Goal: Information Seeking & Learning: Learn about a topic

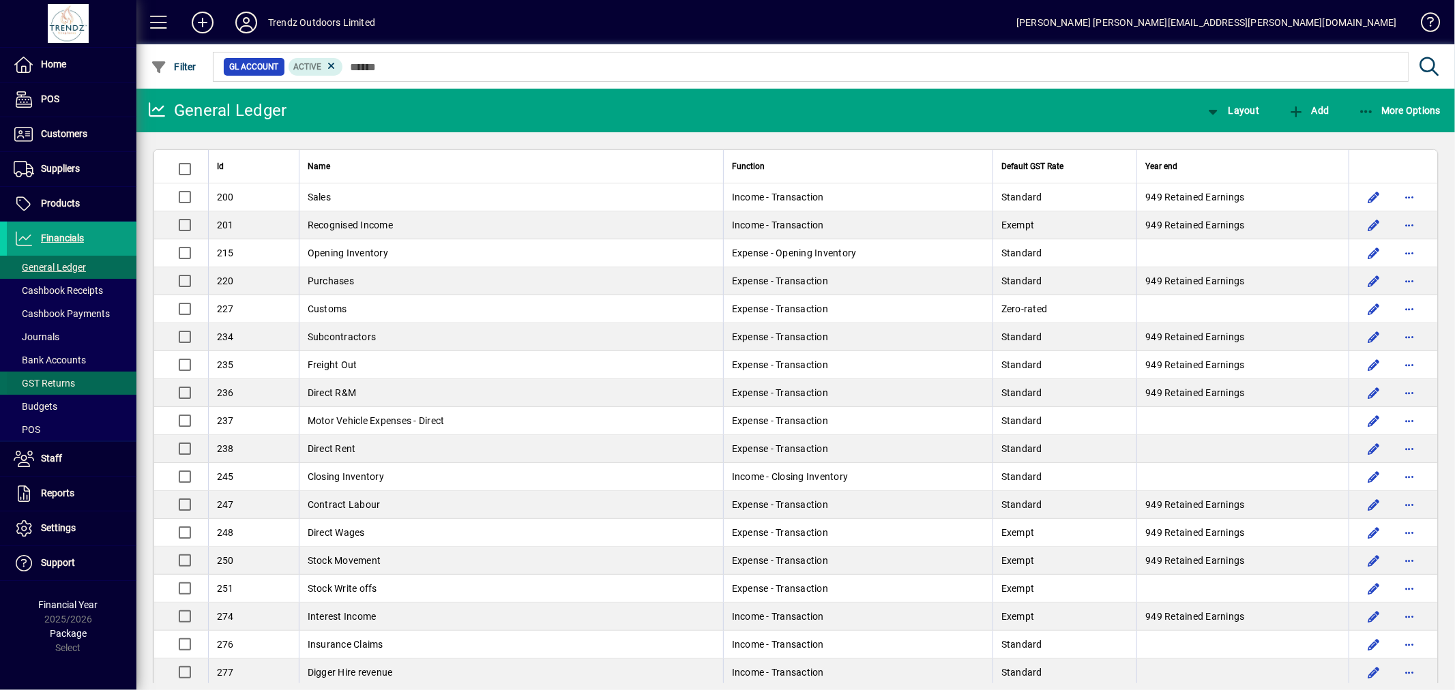
click at [67, 385] on span "GST Returns" at bounding box center [44, 383] width 61 height 11
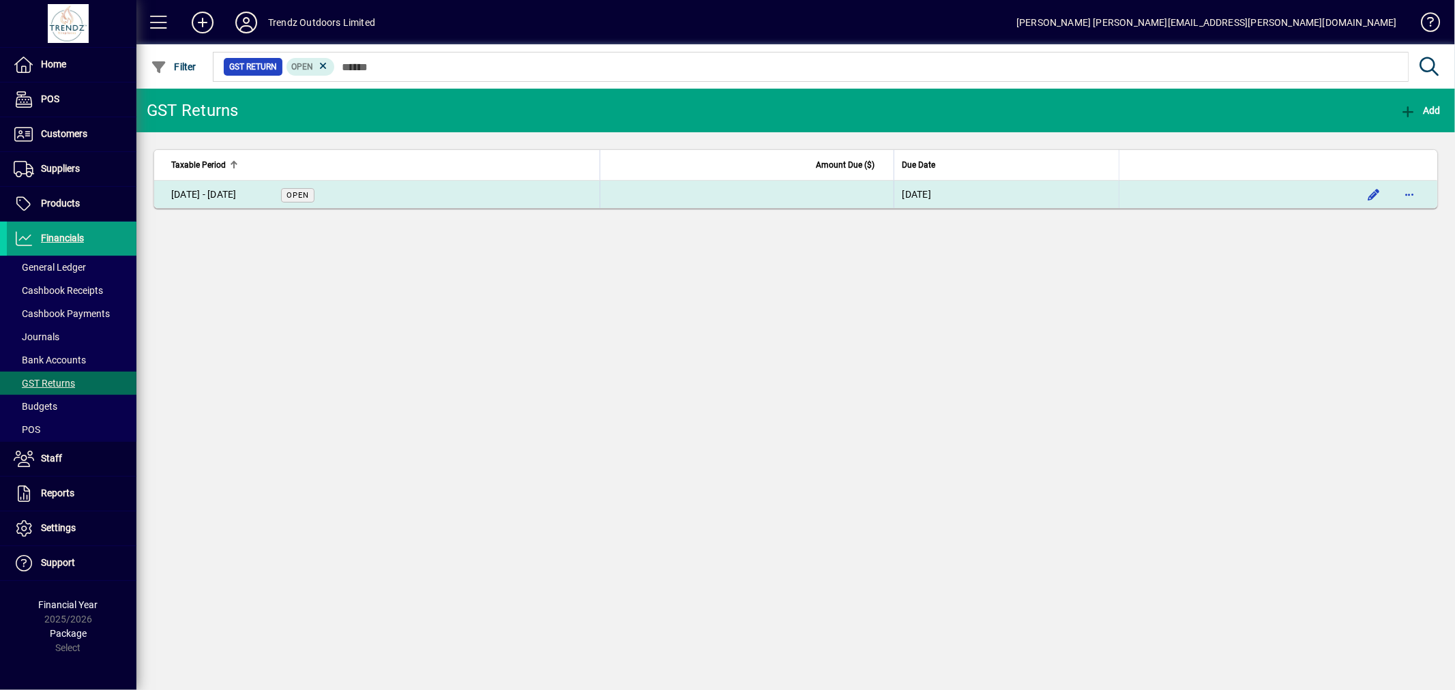
click at [435, 196] on td "[DATE] - [DATE] Open" at bounding box center [376, 194] width 445 height 27
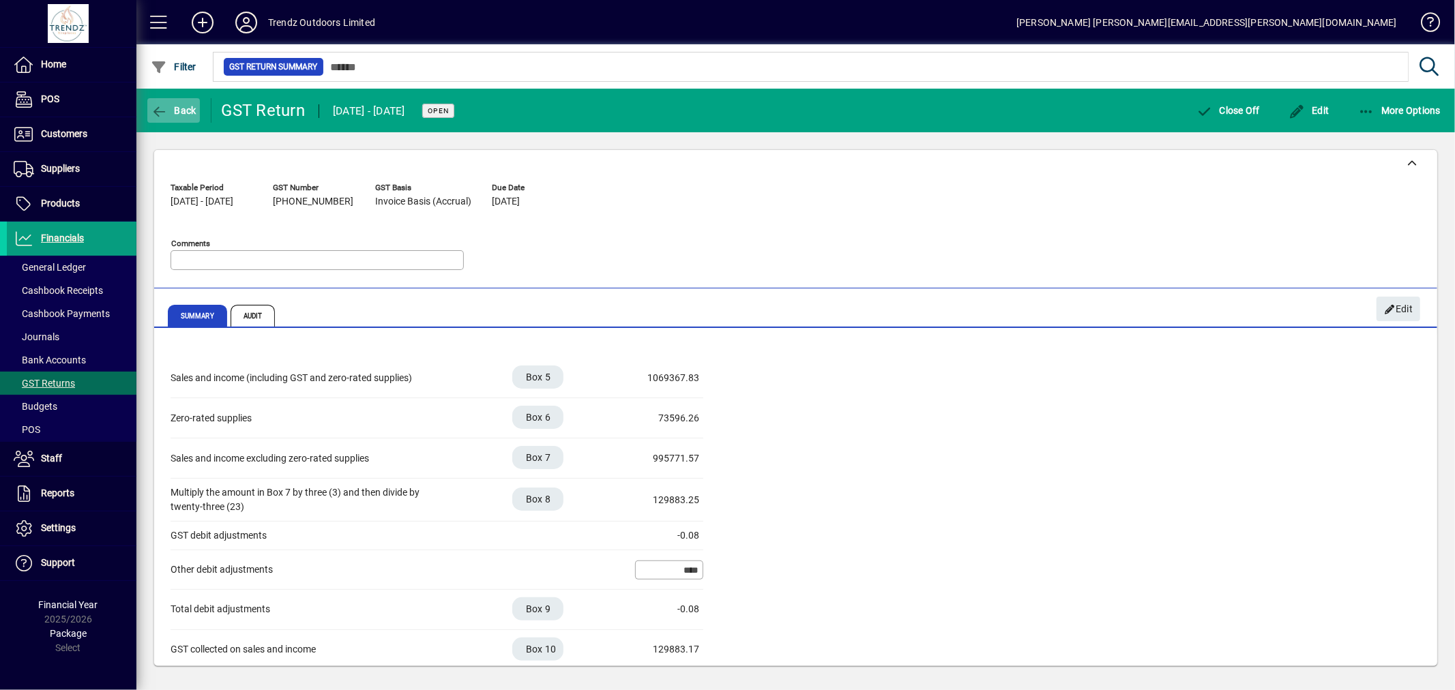
click at [157, 112] on icon "button" at bounding box center [159, 112] width 17 height 14
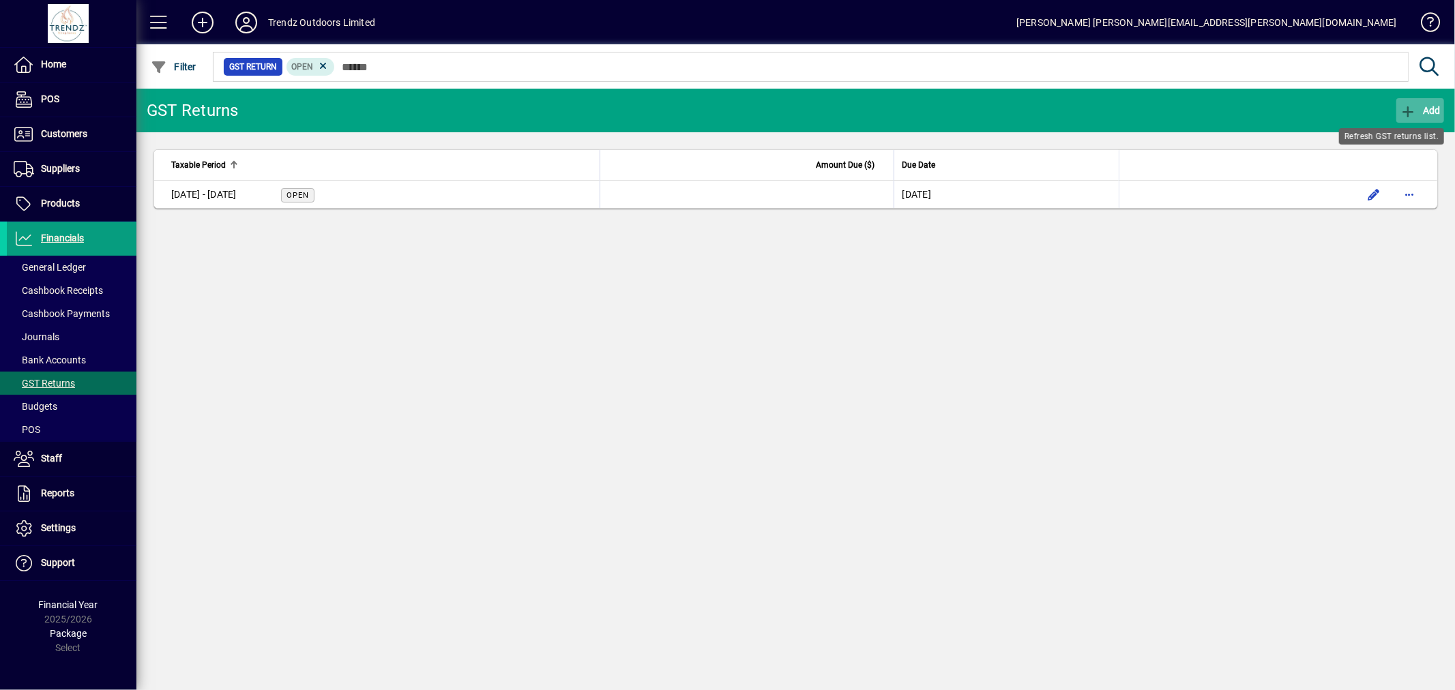
click at [1421, 105] on span "Add" at bounding box center [1420, 110] width 41 height 11
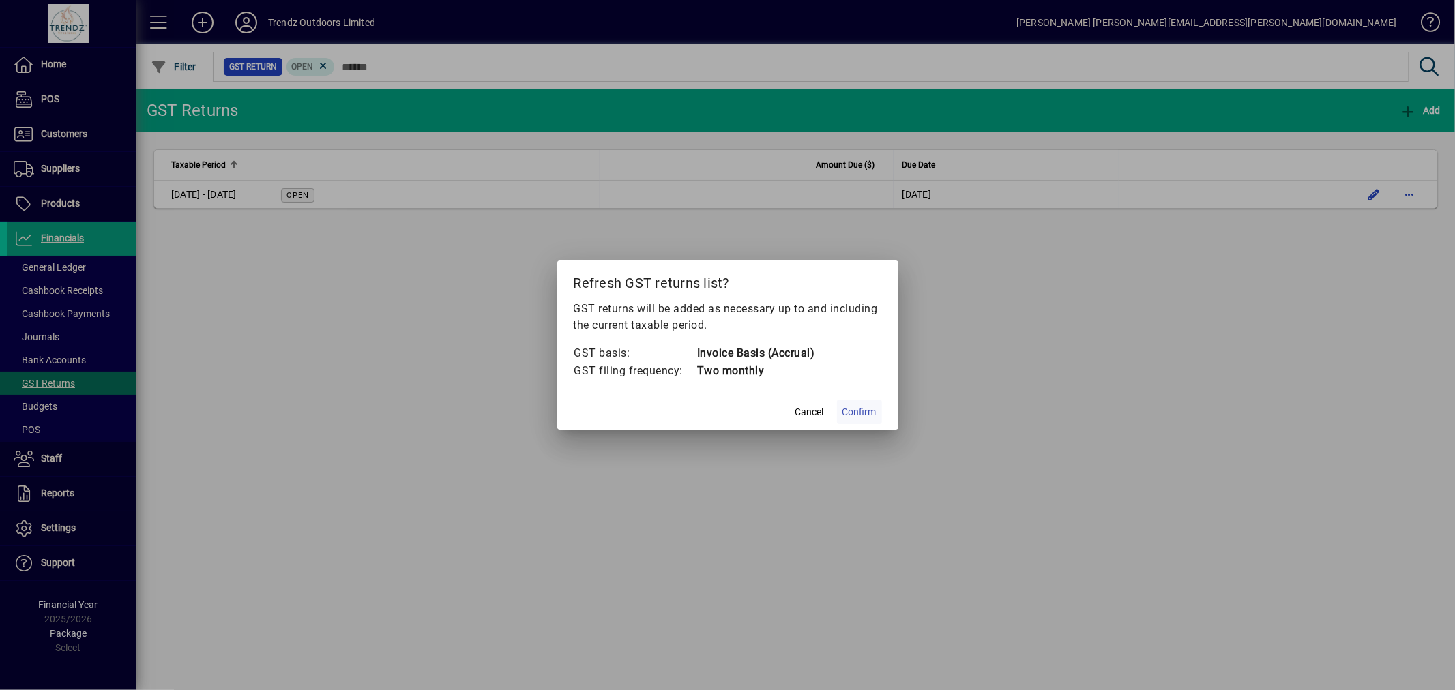
click at [864, 413] on span "Confirm" at bounding box center [859, 412] width 34 height 14
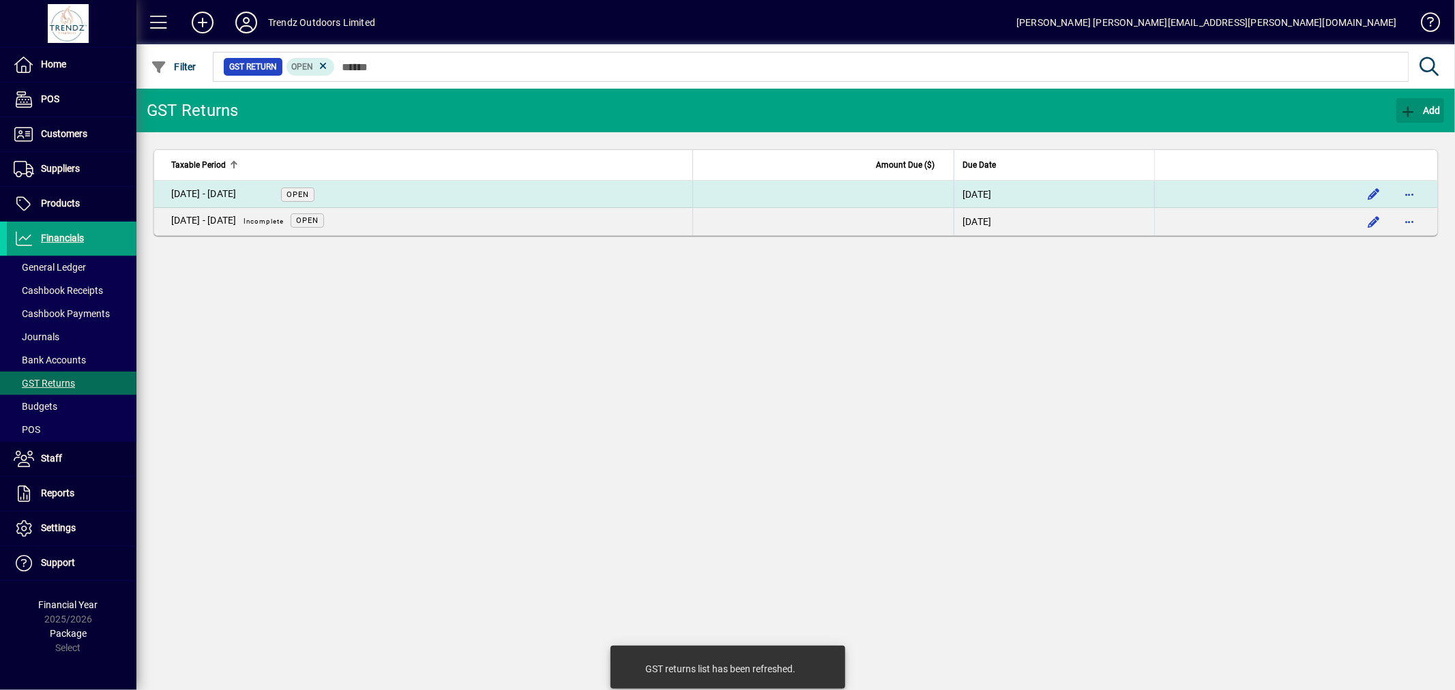
click at [420, 194] on td "[DATE] - [DATE] Open" at bounding box center [423, 194] width 538 height 27
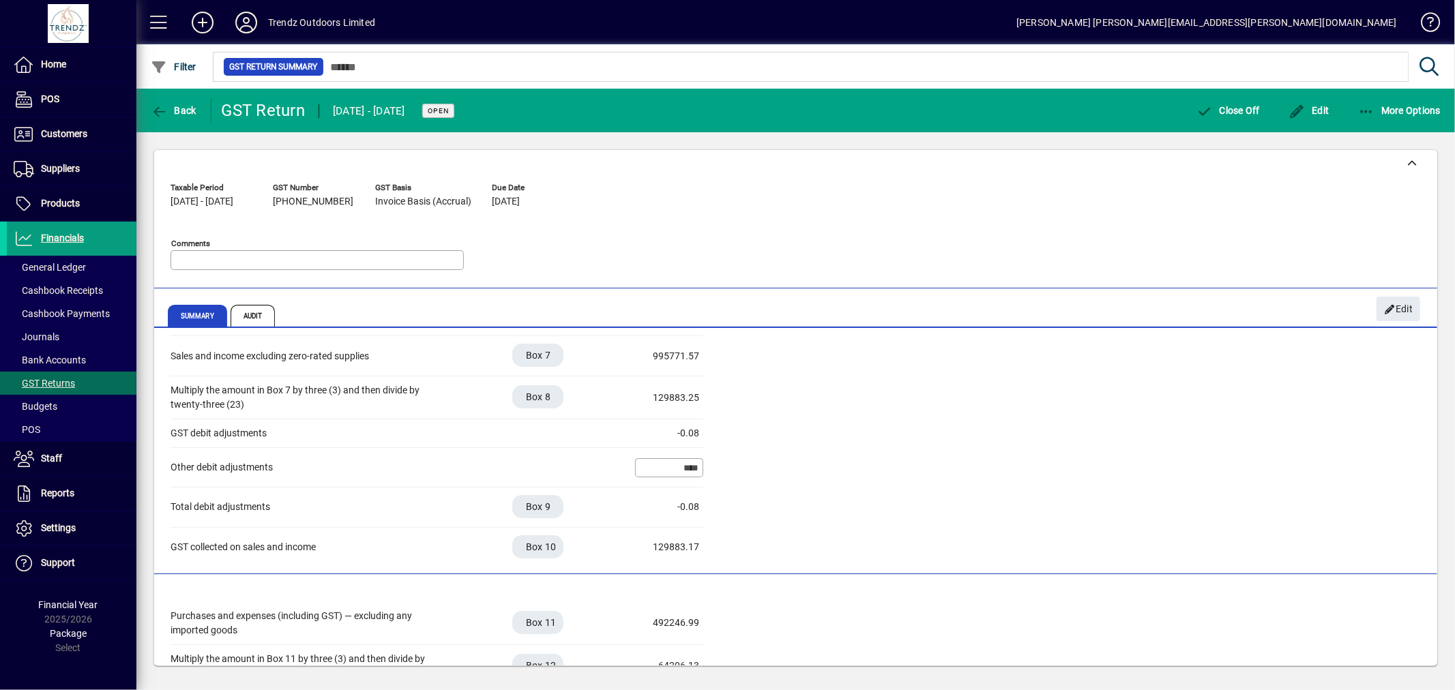
scroll to position [76, 0]
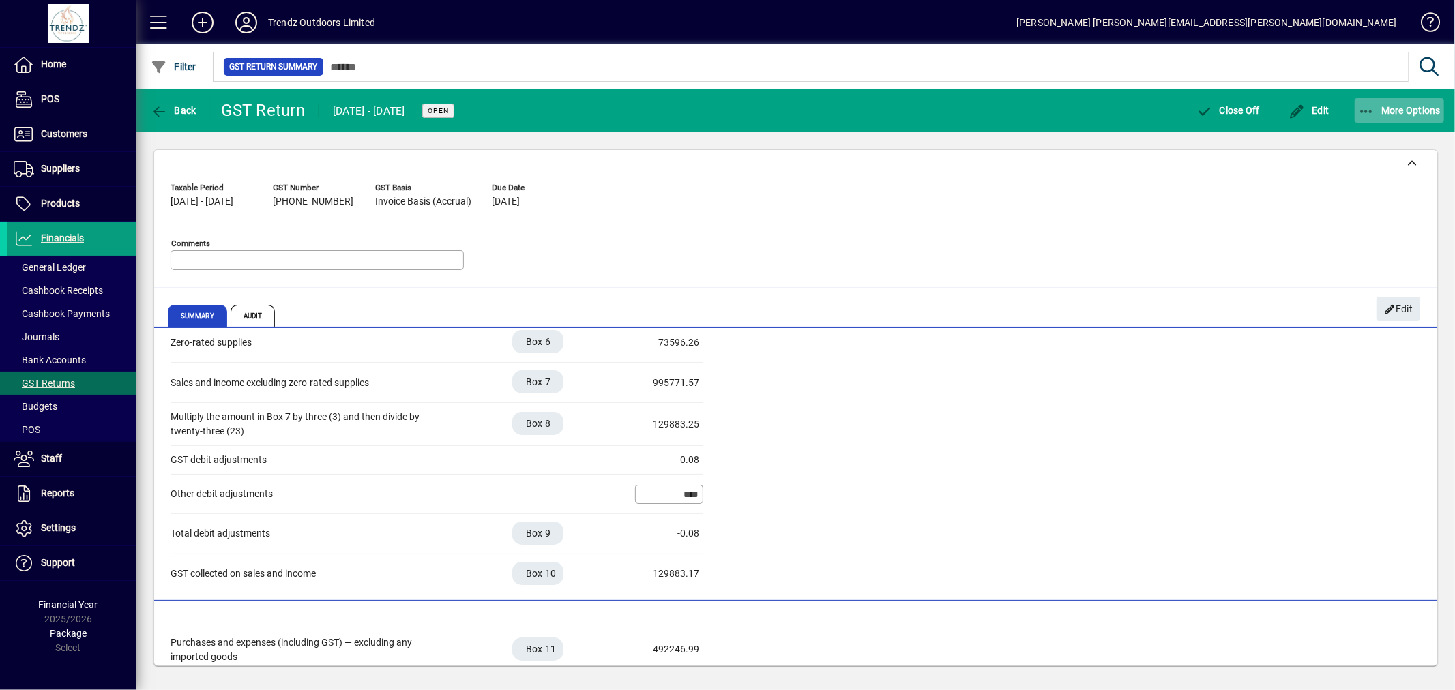
click at [1381, 107] on span "More Options" at bounding box center [1399, 110] width 83 height 11
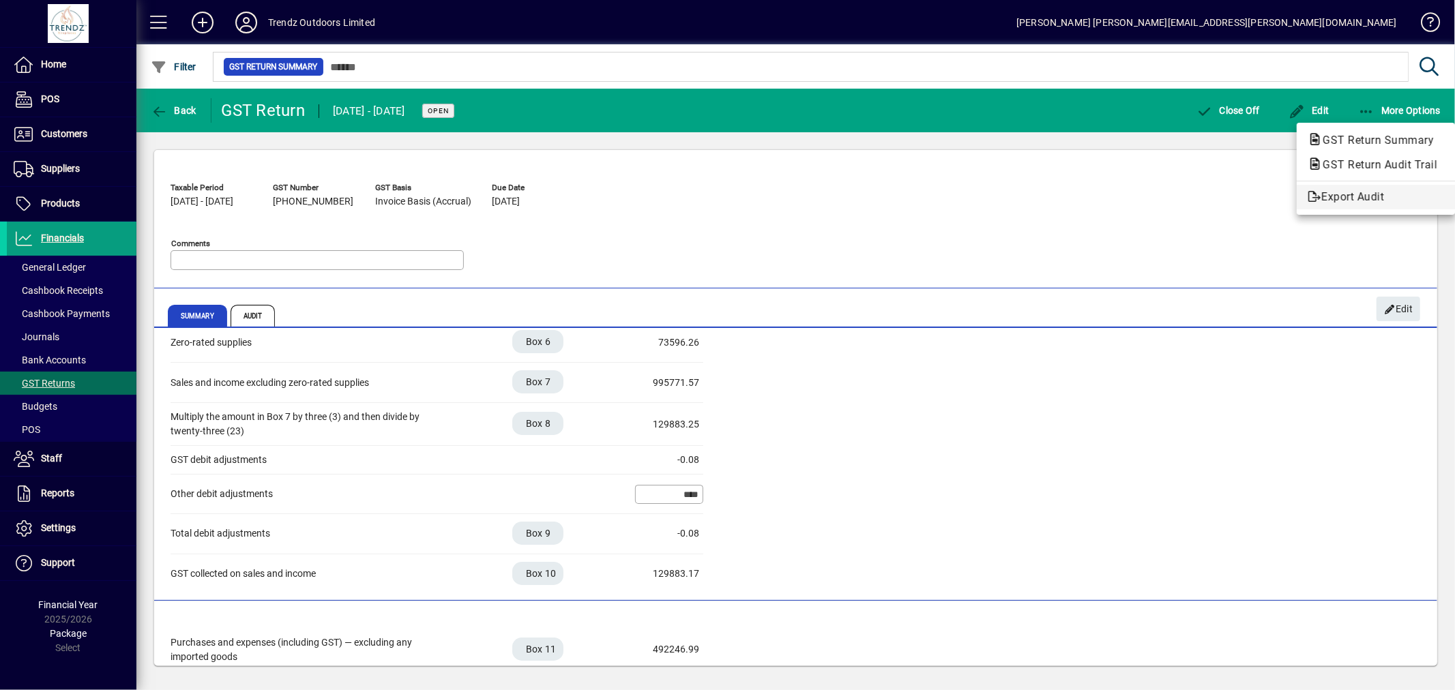
click at [1367, 194] on span "Export Audit" at bounding box center [1375, 197] width 136 height 16
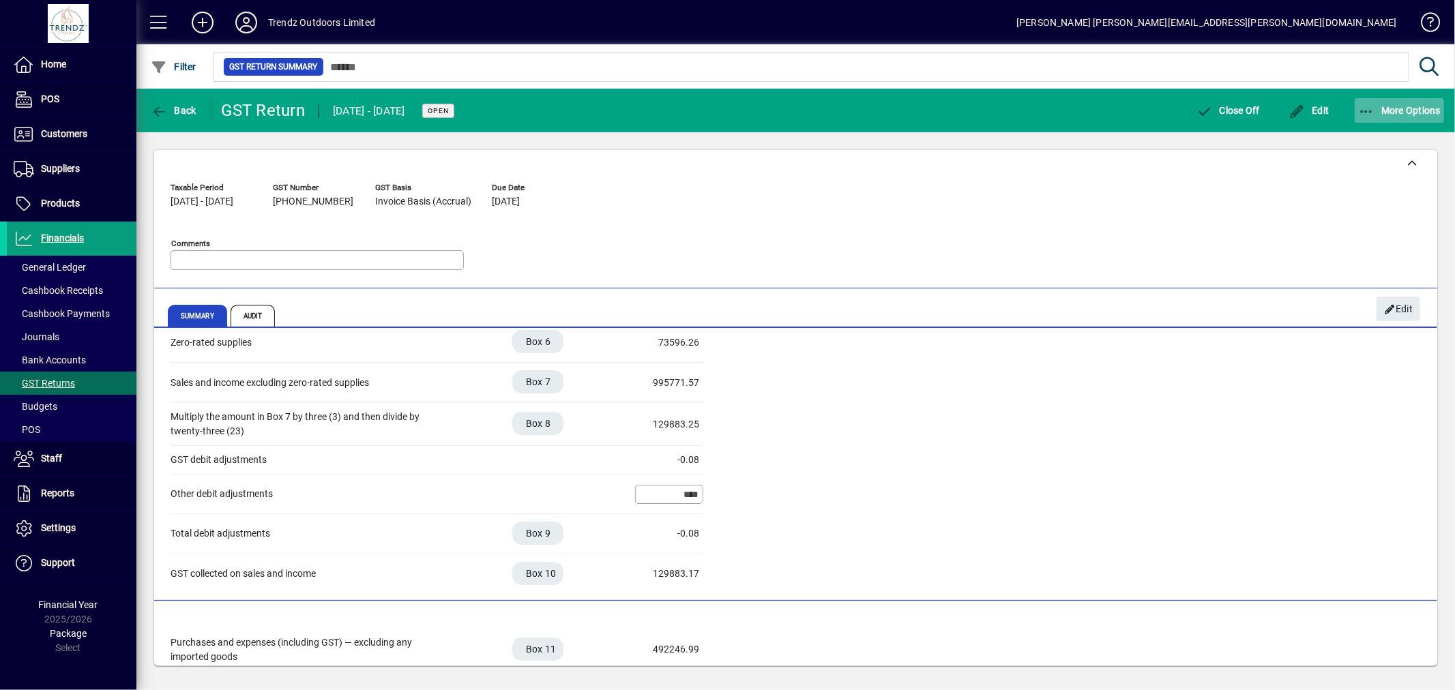
click at [1375, 105] on span "More Options" at bounding box center [1399, 110] width 83 height 11
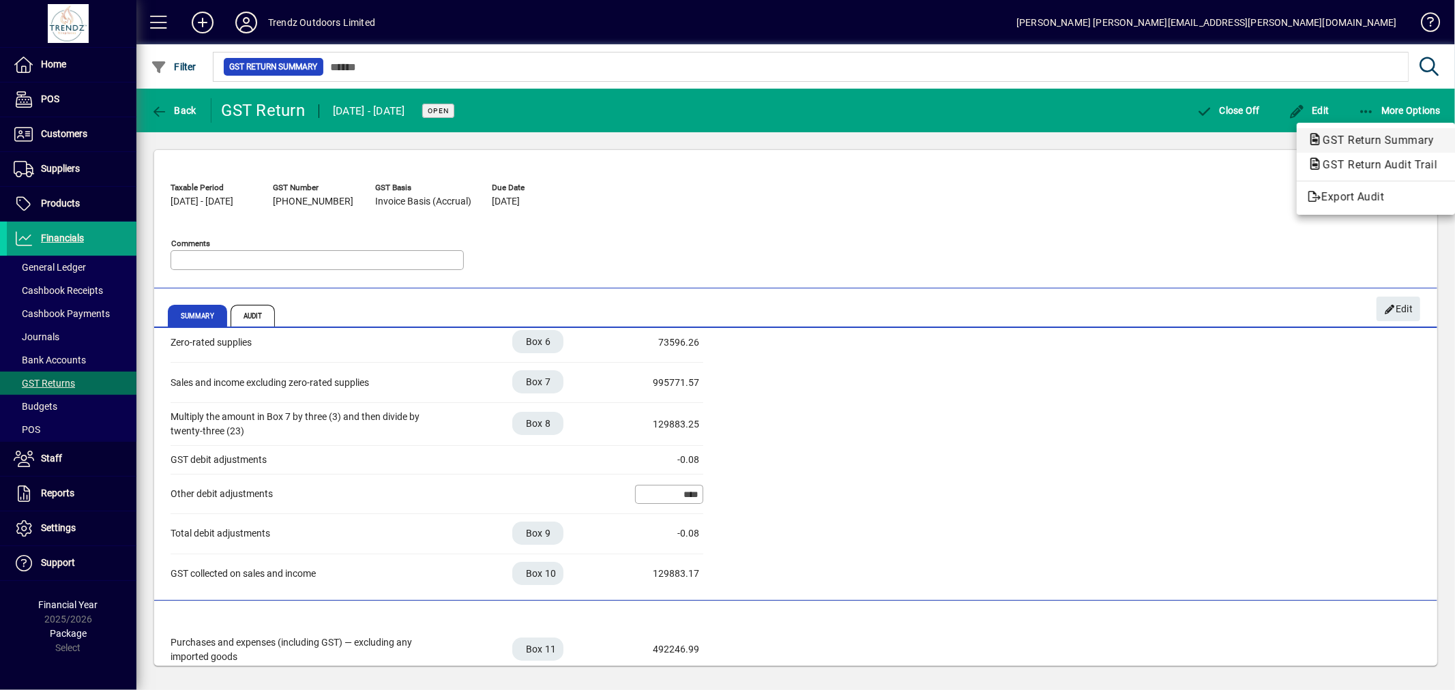
click at [1368, 143] on span "GST Return Summary" at bounding box center [1373, 140] width 133 height 13
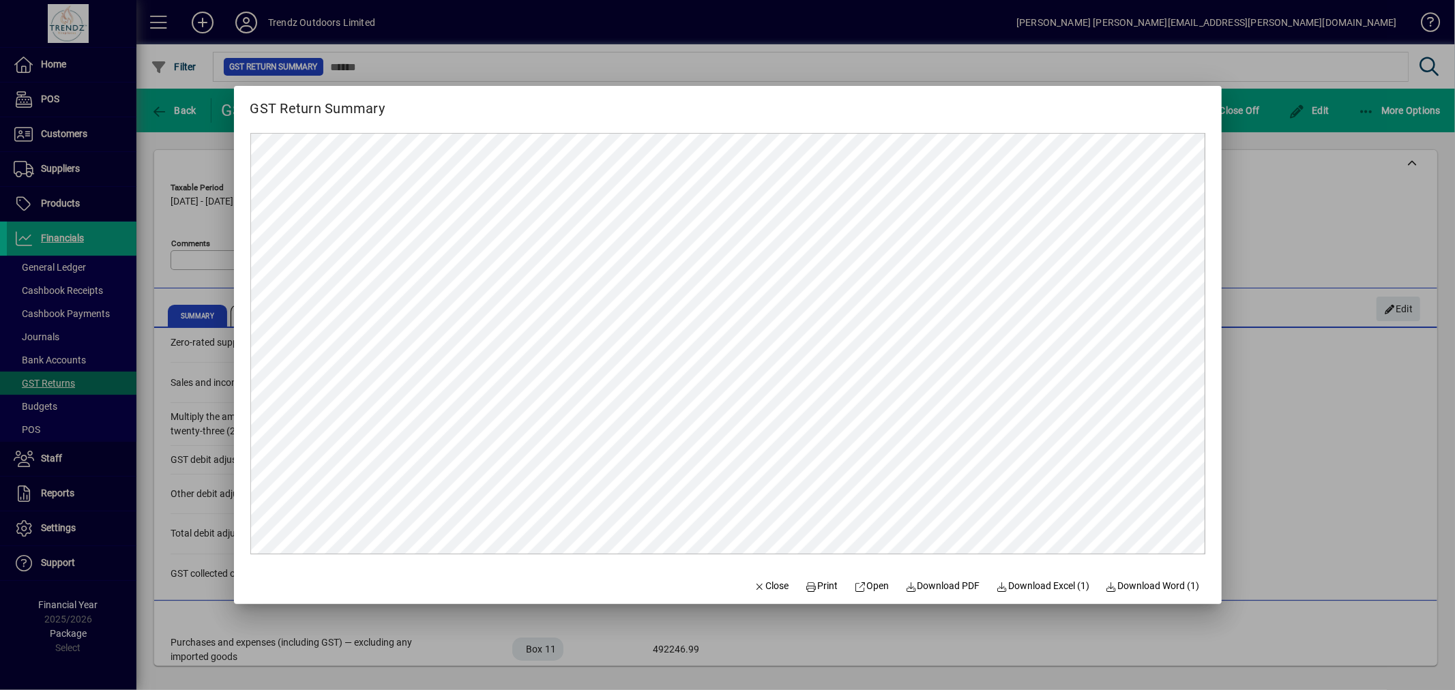
scroll to position [0, 0]
click at [1024, 592] on span "Download Excel (1)" at bounding box center [1042, 586] width 93 height 14
click at [757, 581] on span "Close" at bounding box center [771, 586] width 35 height 14
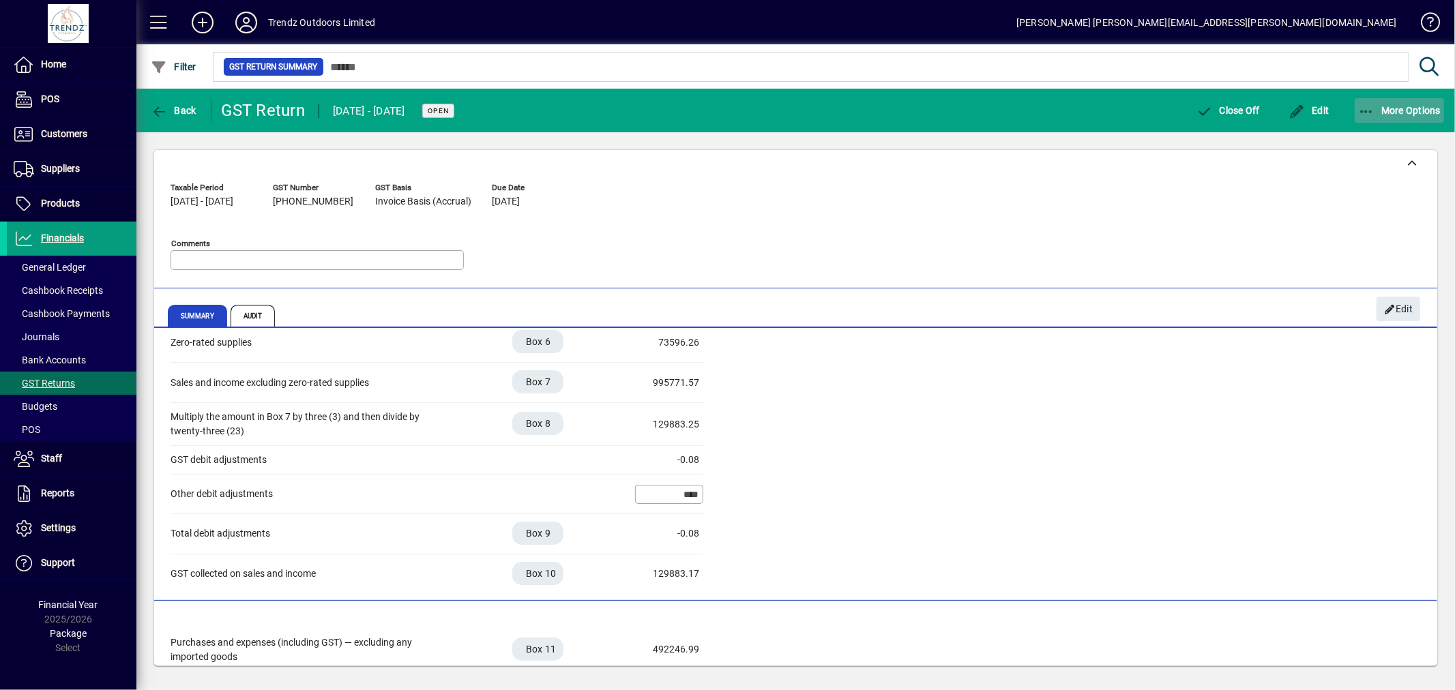
click at [1415, 106] on span "More Options" at bounding box center [1399, 110] width 83 height 11
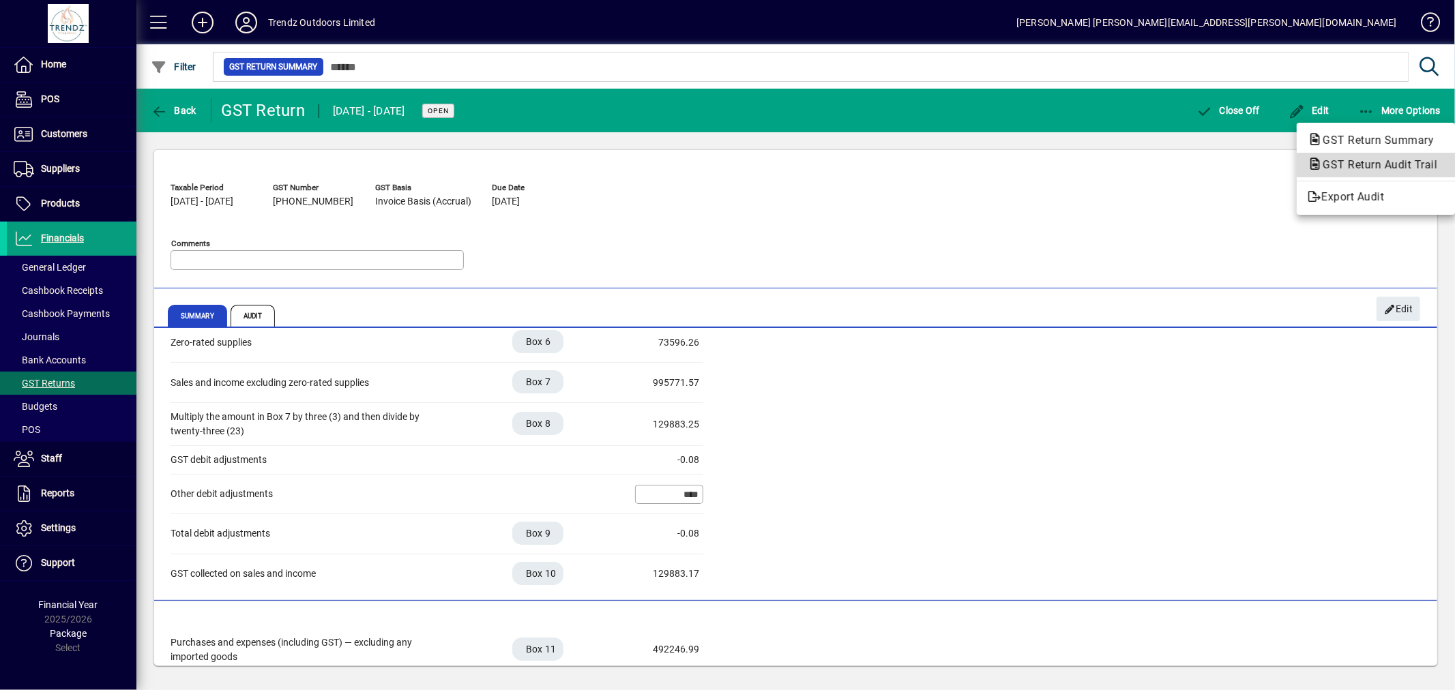
click at [1368, 165] on span "GST Return Audit Trail" at bounding box center [1375, 164] width 136 height 13
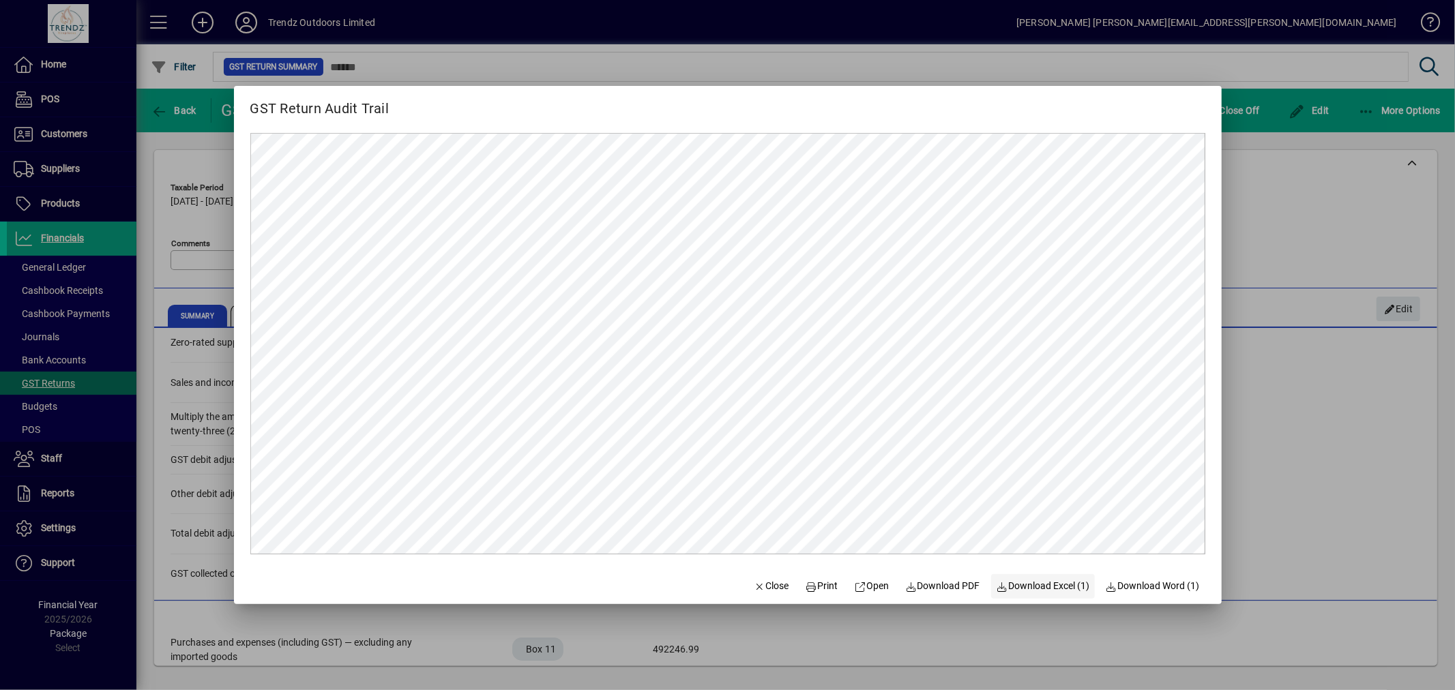
click at [1015, 584] on span "Download Excel (1)" at bounding box center [1042, 586] width 93 height 14
drag, startPoint x: 747, startPoint y: 590, endPoint x: 767, endPoint y: 583, distance: 21.6
click at [754, 590] on icon "button" at bounding box center [760, 587] width 12 height 10
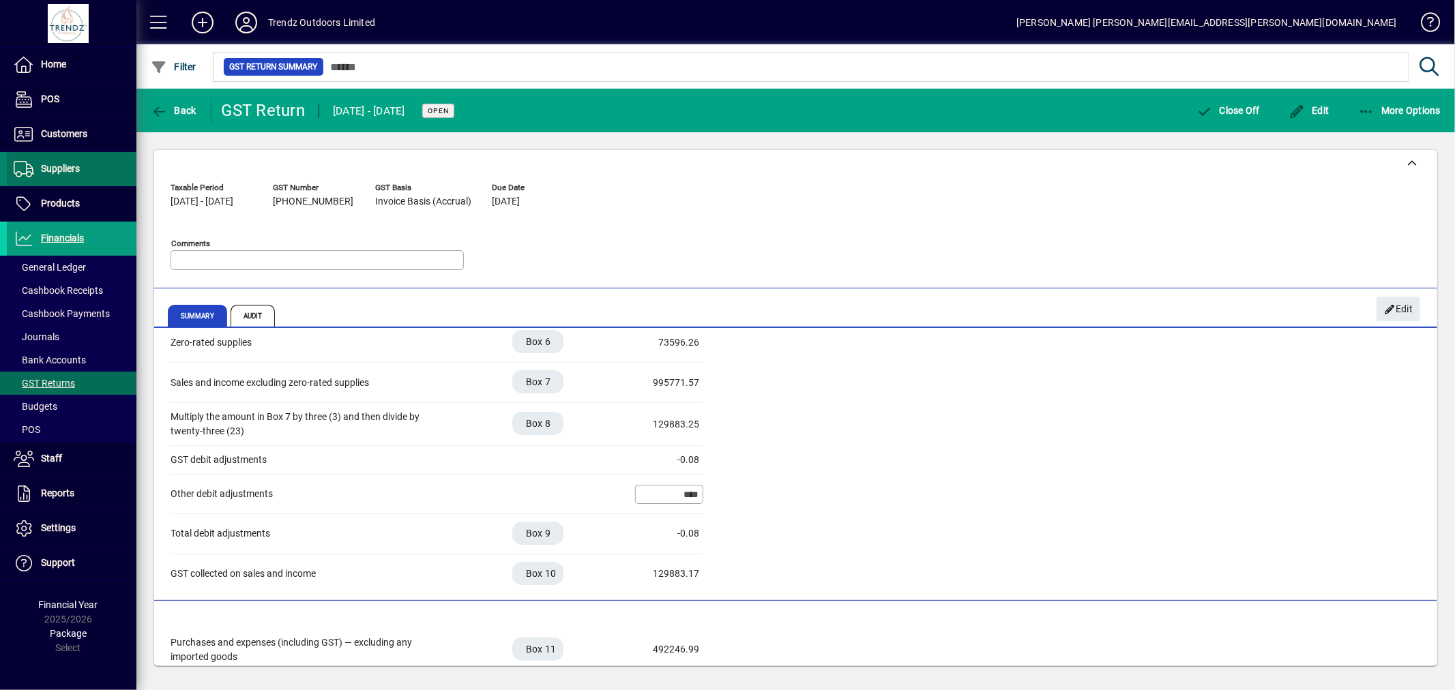
click at [64, 167] on span "Suppliers" at bounding box center [60, 168] width 39 height 11
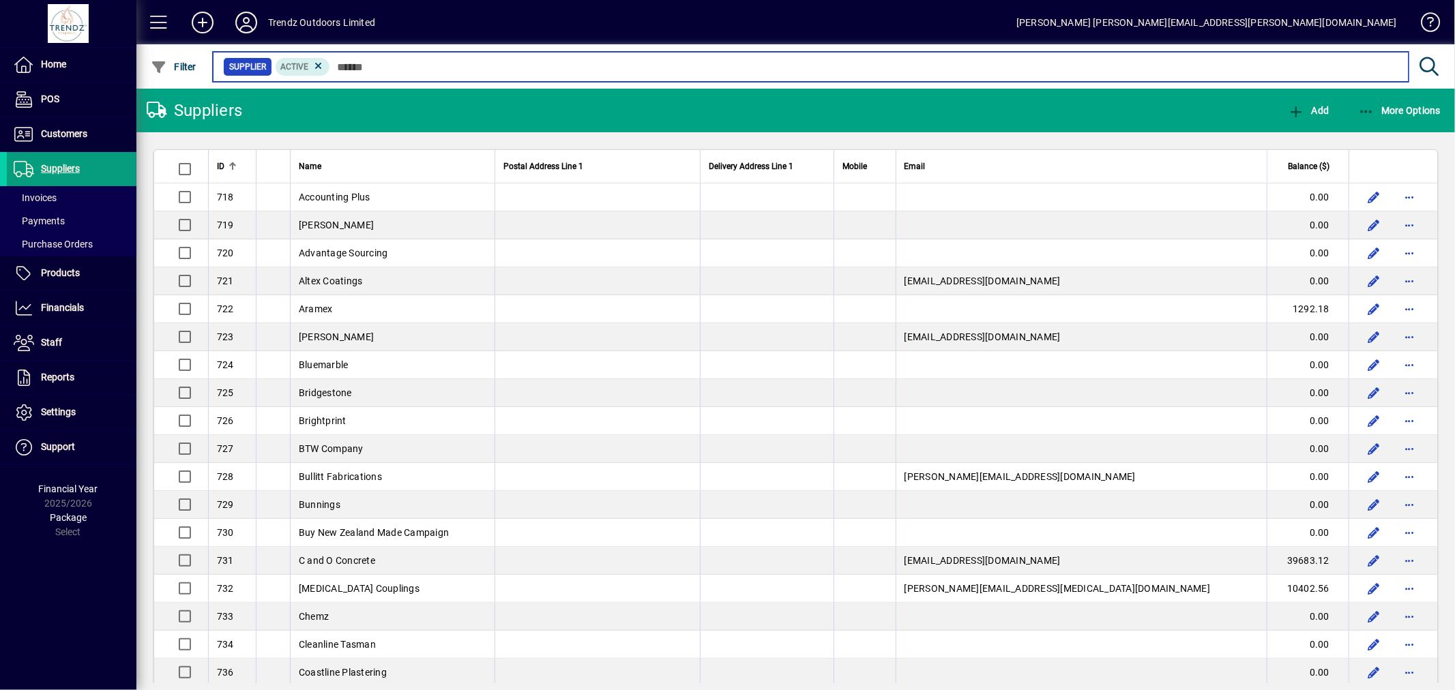
click at [371, 66] on input "text" at bounding box center [863, 66] width 1067 height 19
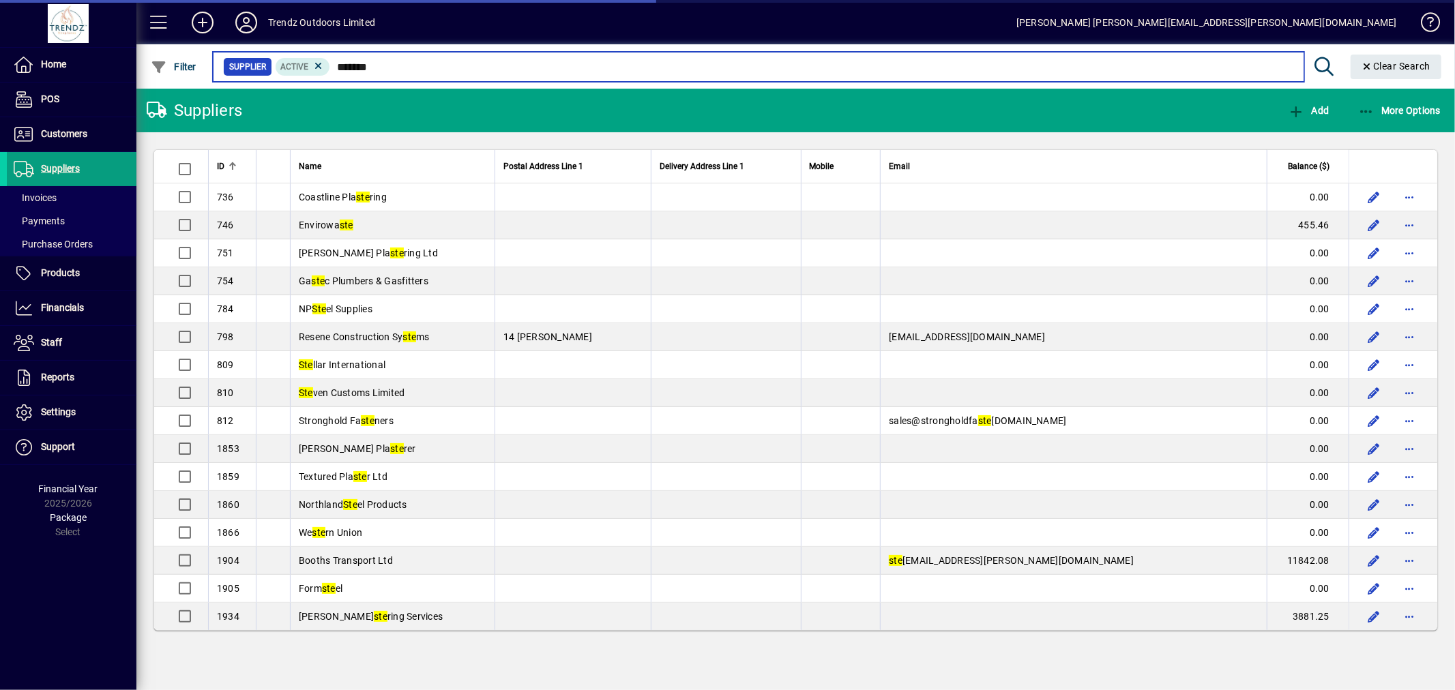
type input "*******"
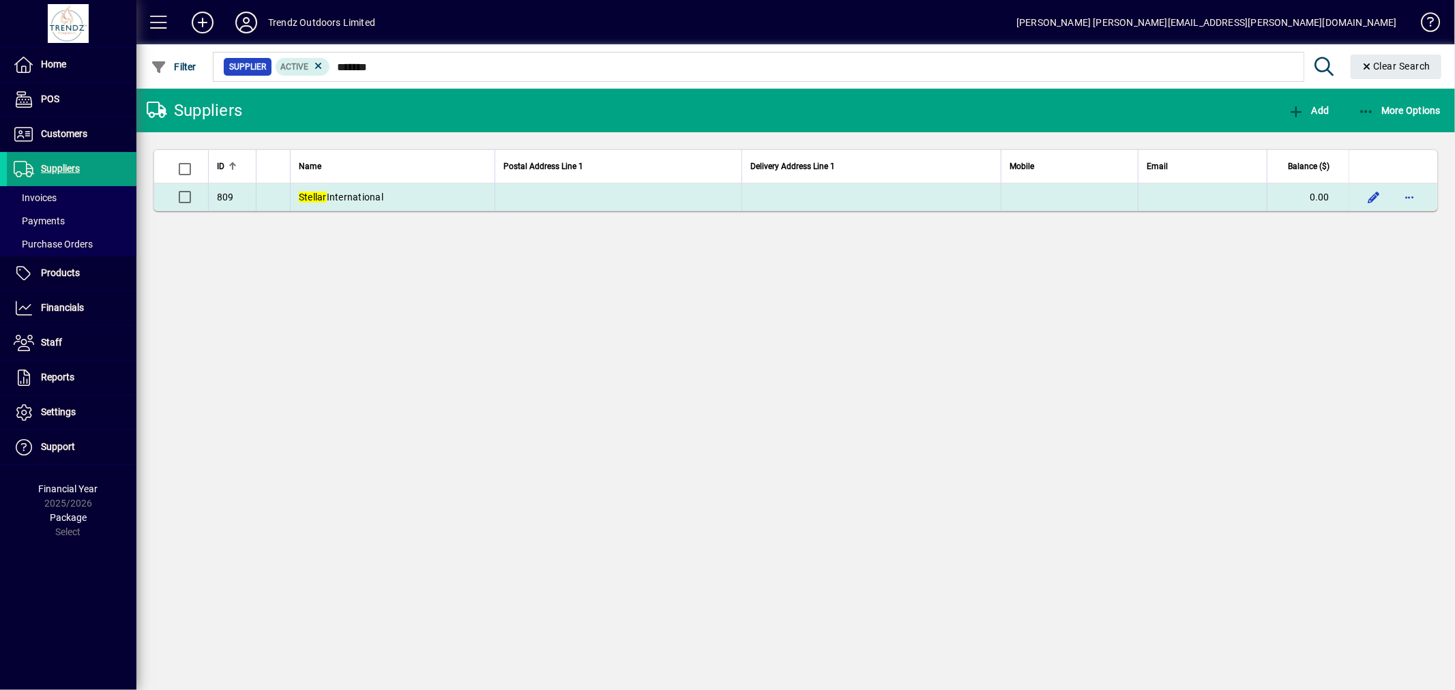
click at [331, 190] on td "Stellar International" at bounding box center [392, 196] width 205 height 27
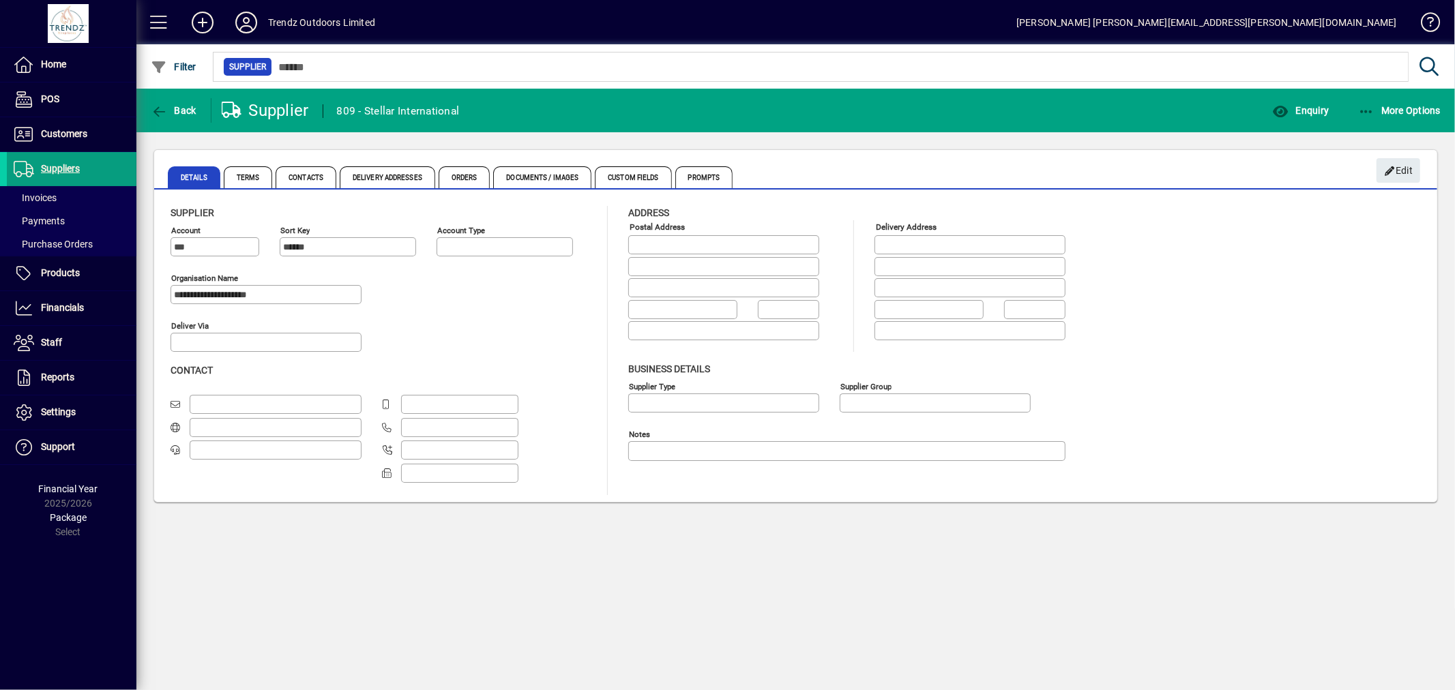
type input "**********"
click at [1328, 109] on span "Enquiry" at bounding box center [1300, 110] width 57 height 11
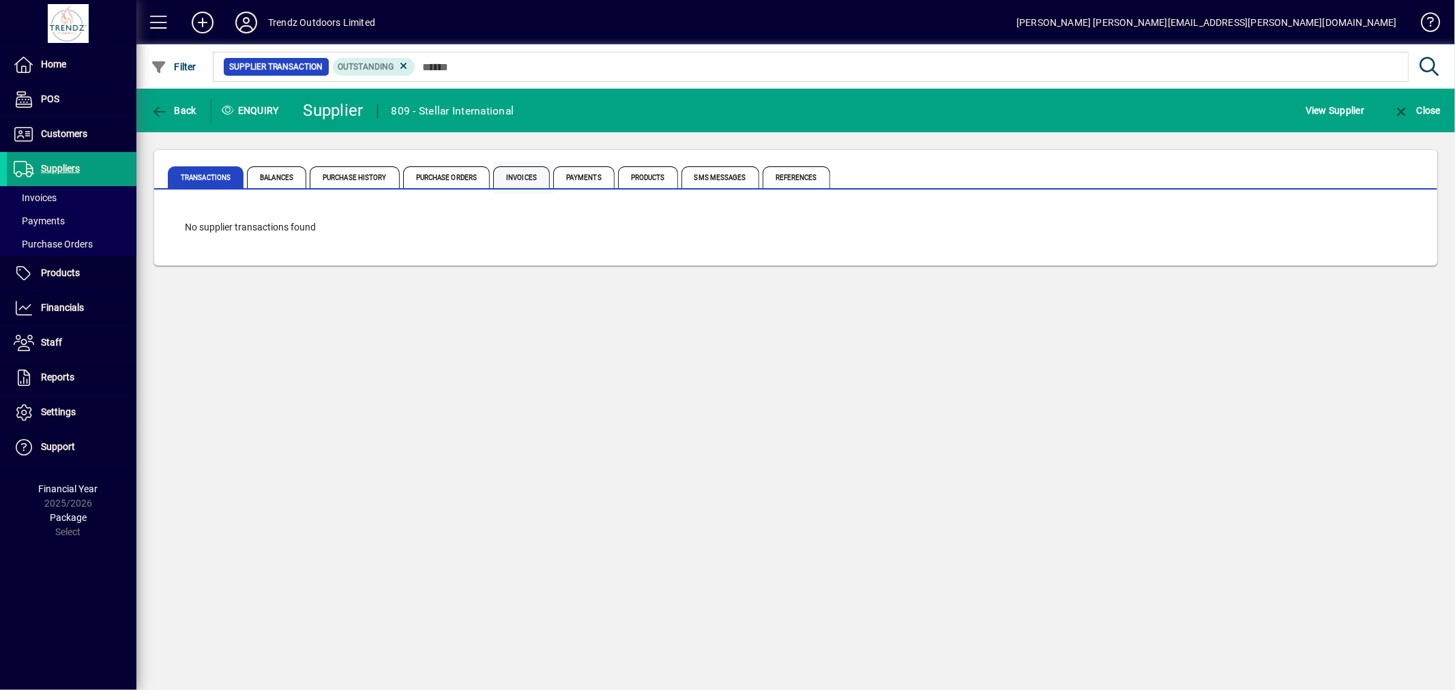
click at [525, 175] on span "Invoices" at bounding box center [521, 177] width 57 height 22
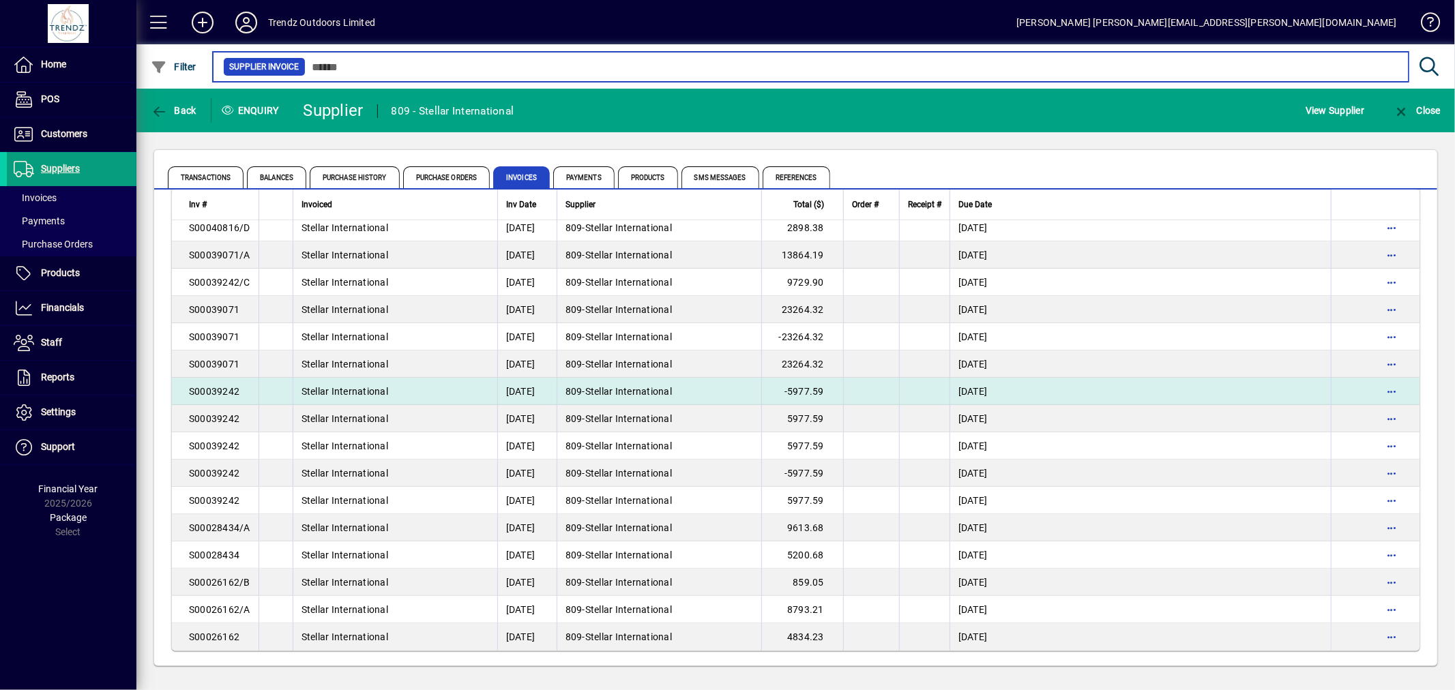
scroll to position [298, 0]
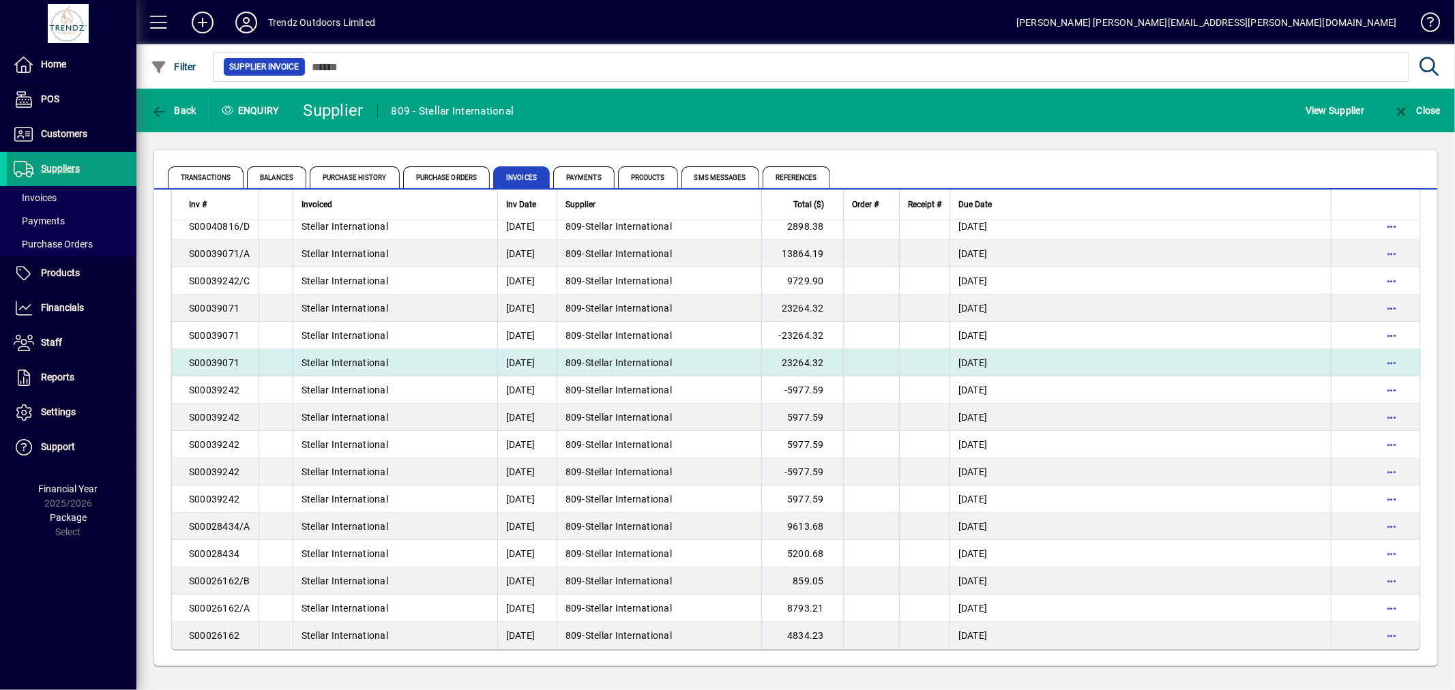
click at [215, 361] on span "S00039071" at bounding box center [214, 362] width 50 height 11
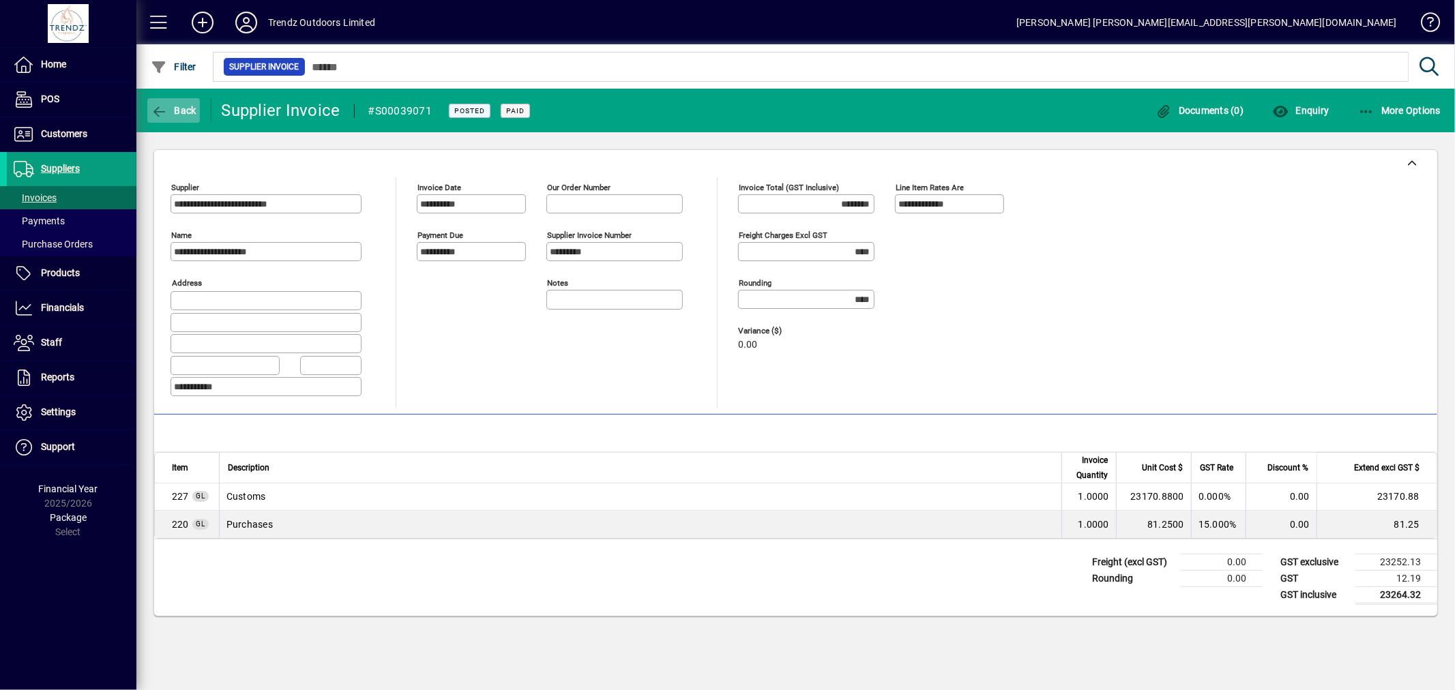
click at [173, 114] on span "Back" at bounding box center [174, 110] width 46 height 11
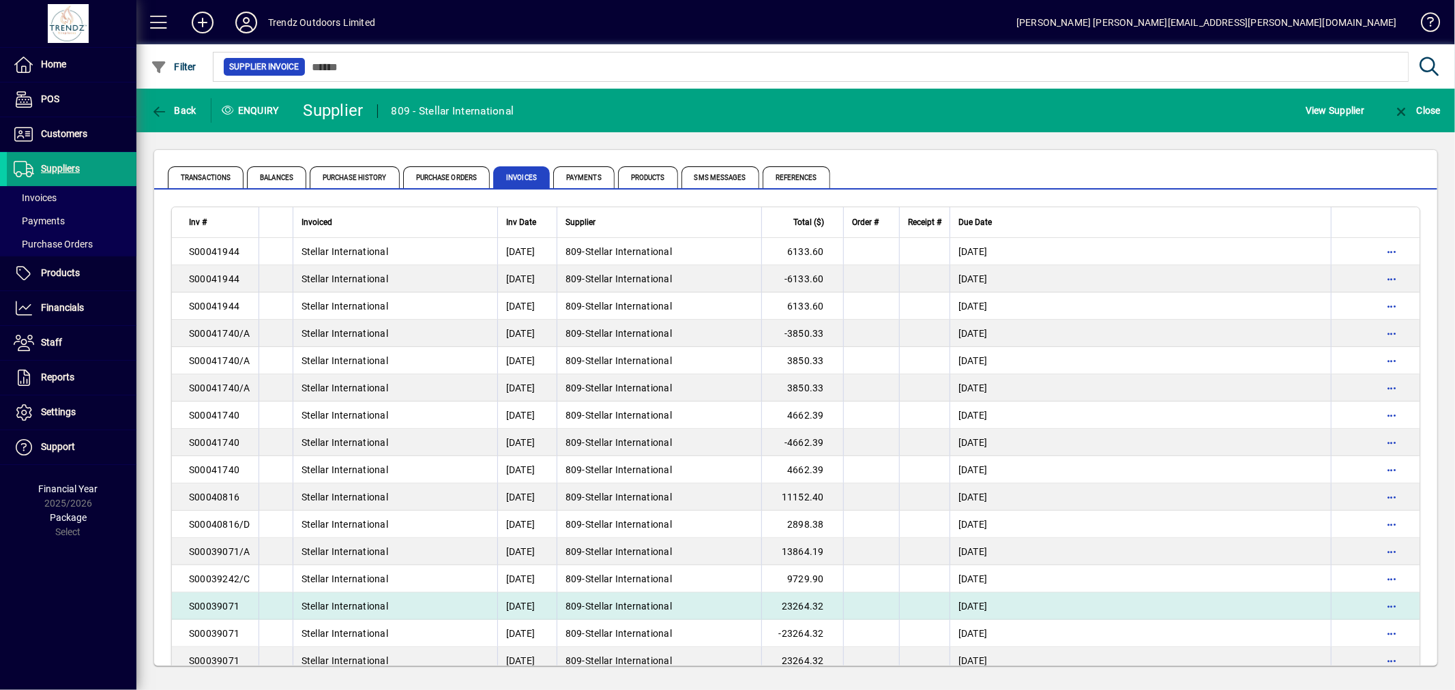
click at [213, 608] on span "S00039071" at bounding box center [214, 606] width 50 height 11
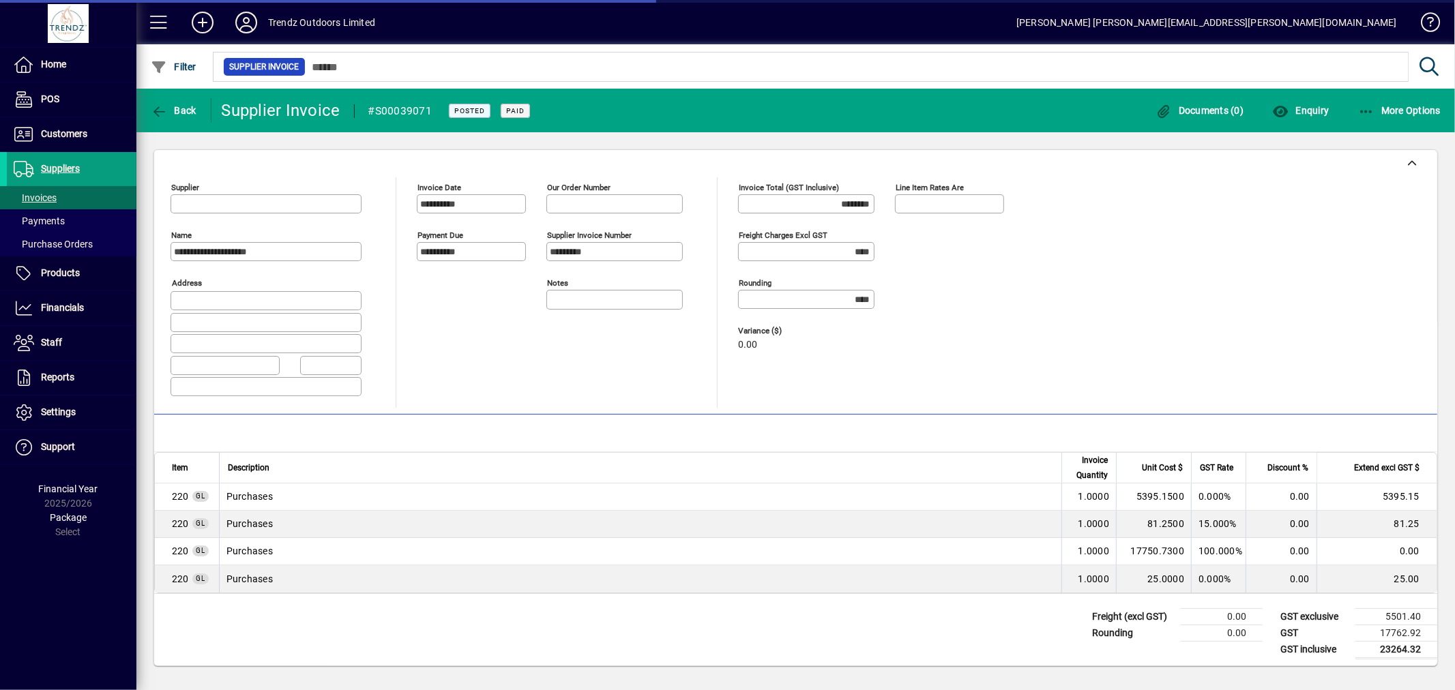
type input "**********"
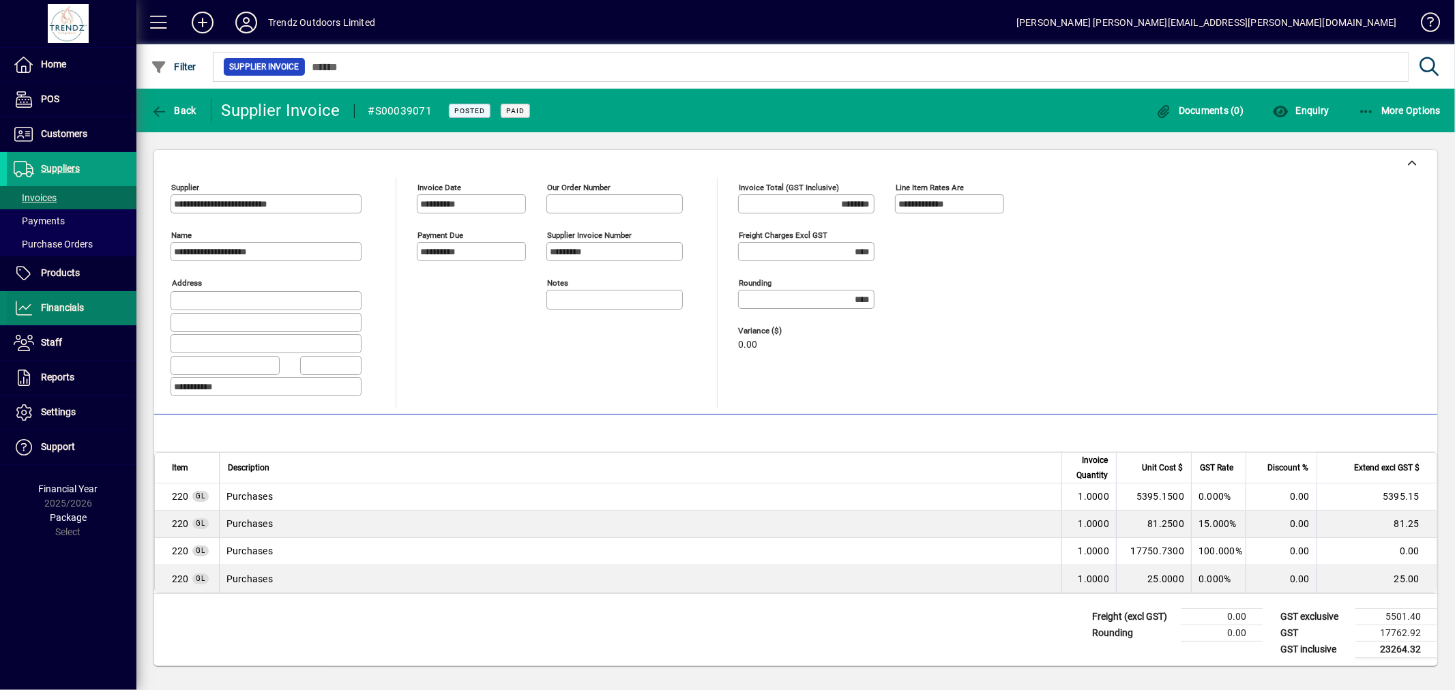
click at [78, 297] on span at bounding box center [72, 308] width 130 height 33
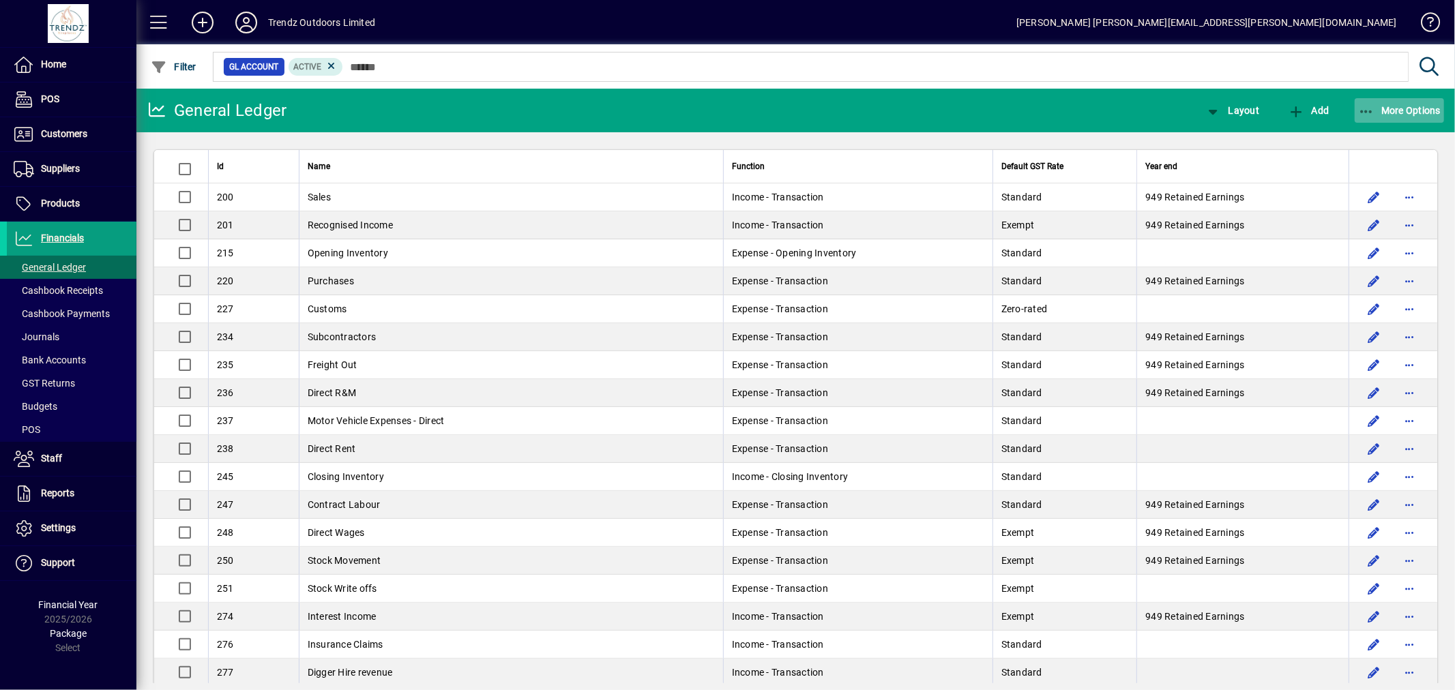
click at [1388, 113] on span "More Options" at bounding box center [1399, 110] width 83 height 11
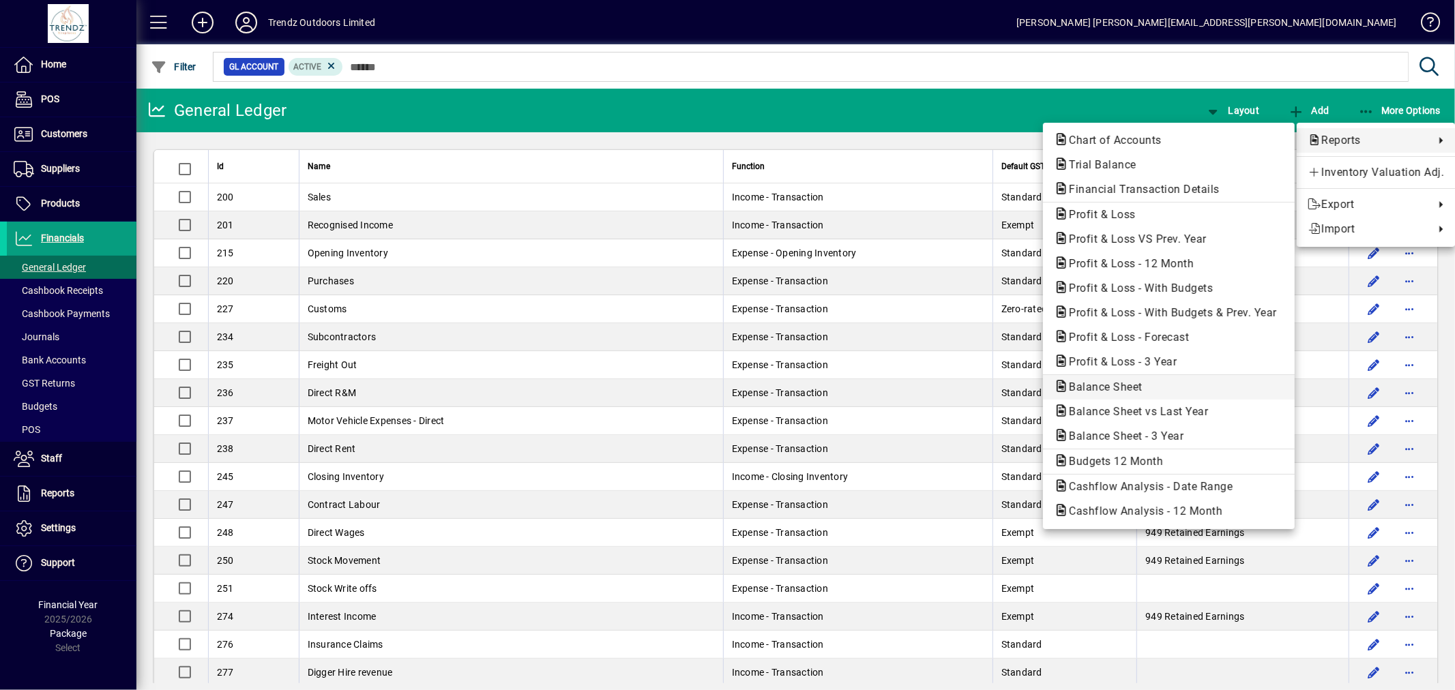
click at [1123, 386] on span "Balance Sheet" at bounding box center [1101, 387] width 95 height 13
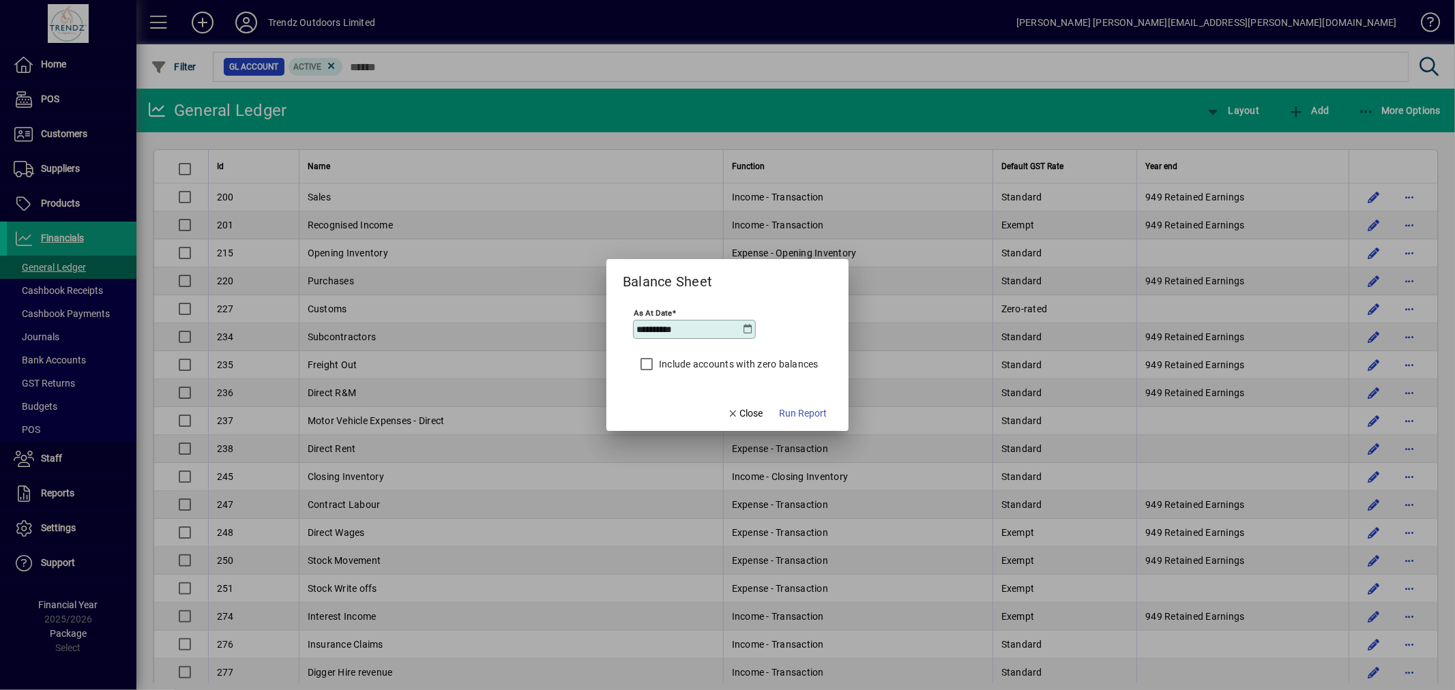
click at [746, 331] on icon at bounding box center [748, 329] width 11 height 11
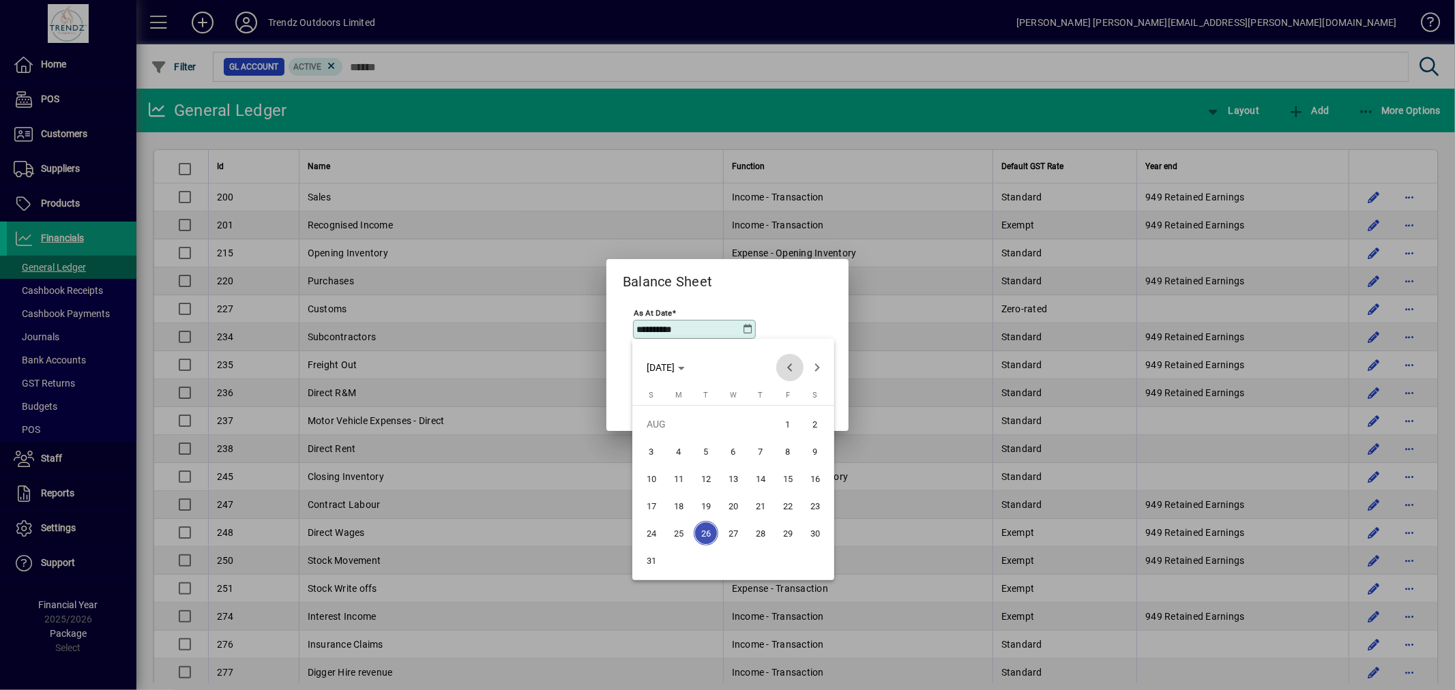
click at [788, 372] on span "Previous month" at bounding box center [789, 367] width 27 height 27
click at [761, 561] on span "31" at bounding box center [760, 560] width 25 height 25
type input "**********"
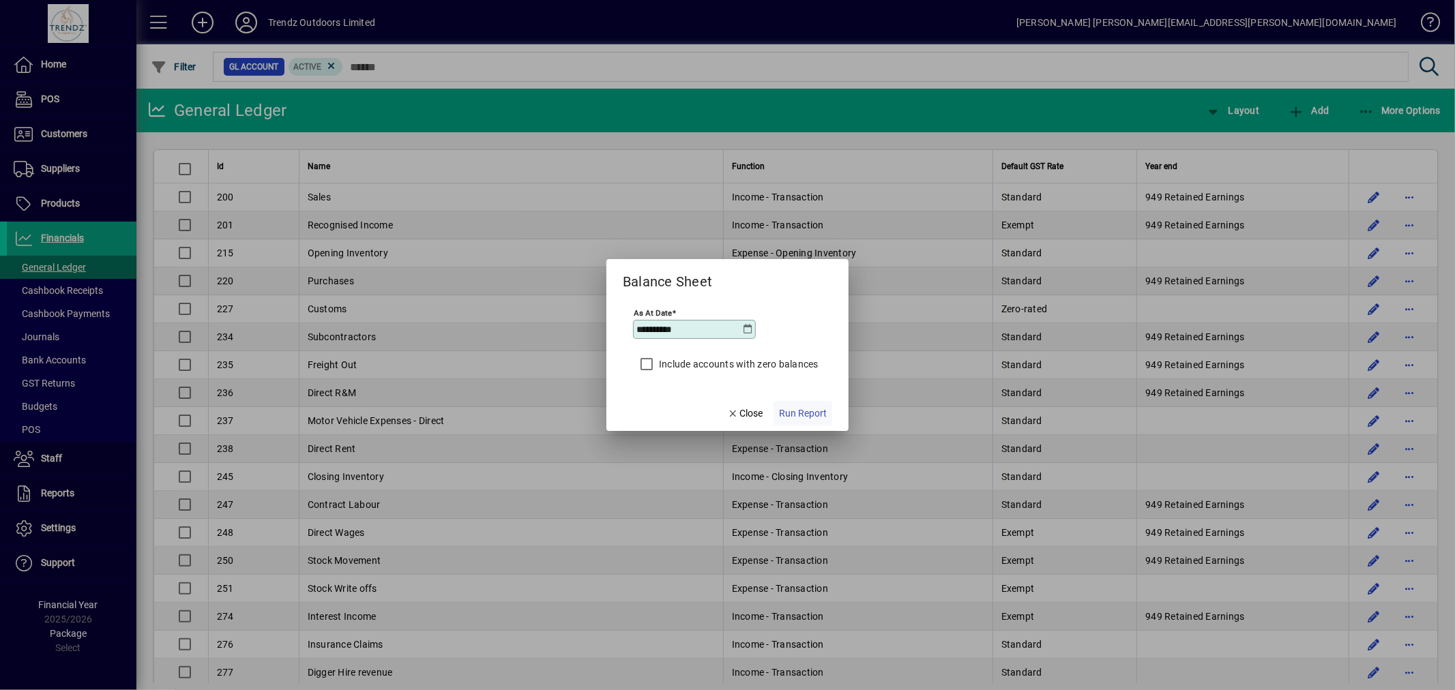
click at [797, 401] on span "button" at bounding box center [802, 413] width 59 height 33
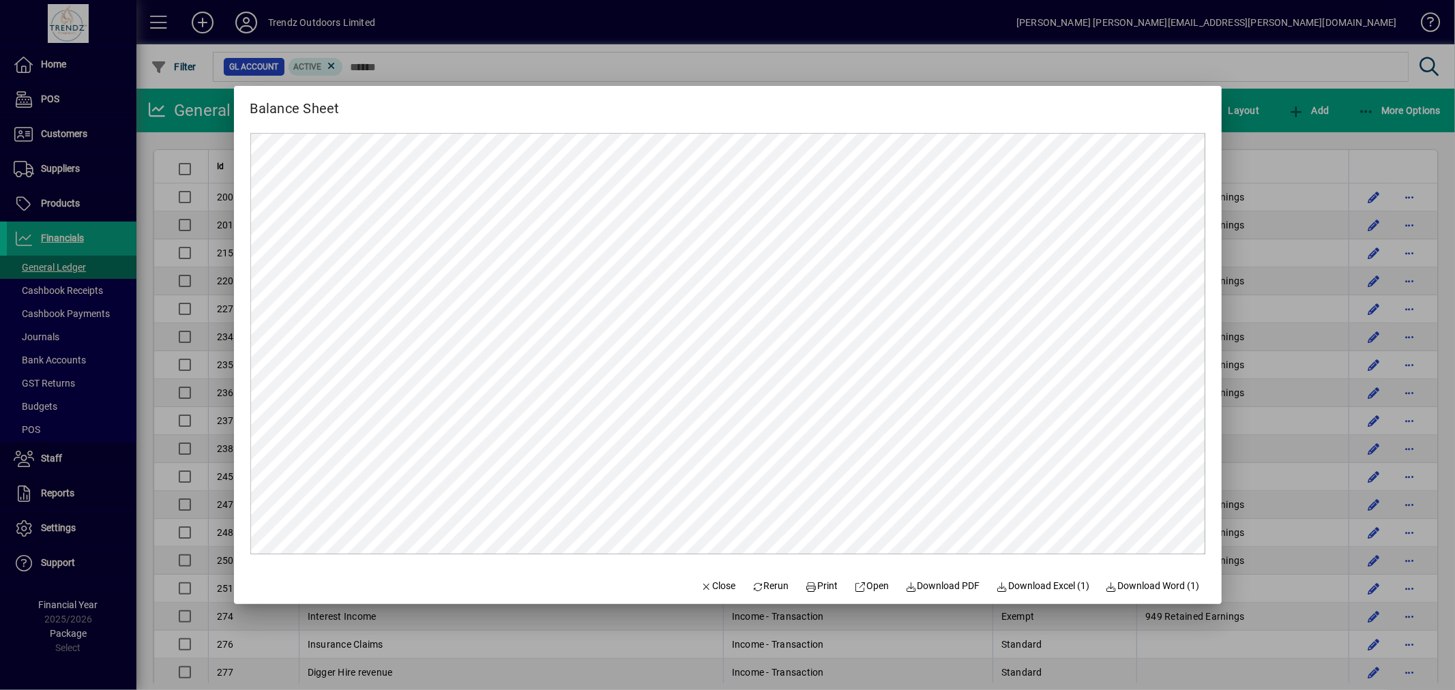
drag, startPoint x: 1059, startPoint y: 98, endPoint x: 2010, endPoint y: 127, distance: 951.9
click at [1454, 127] on html "Home POS Customers Invoices Payments Quotes Backorders Communications Suppliers…" at bounding box center [727, 345] width 1455 height 690
click at [700, 588] on span "Close" at bounding box center [717, 586] width 35 height 14
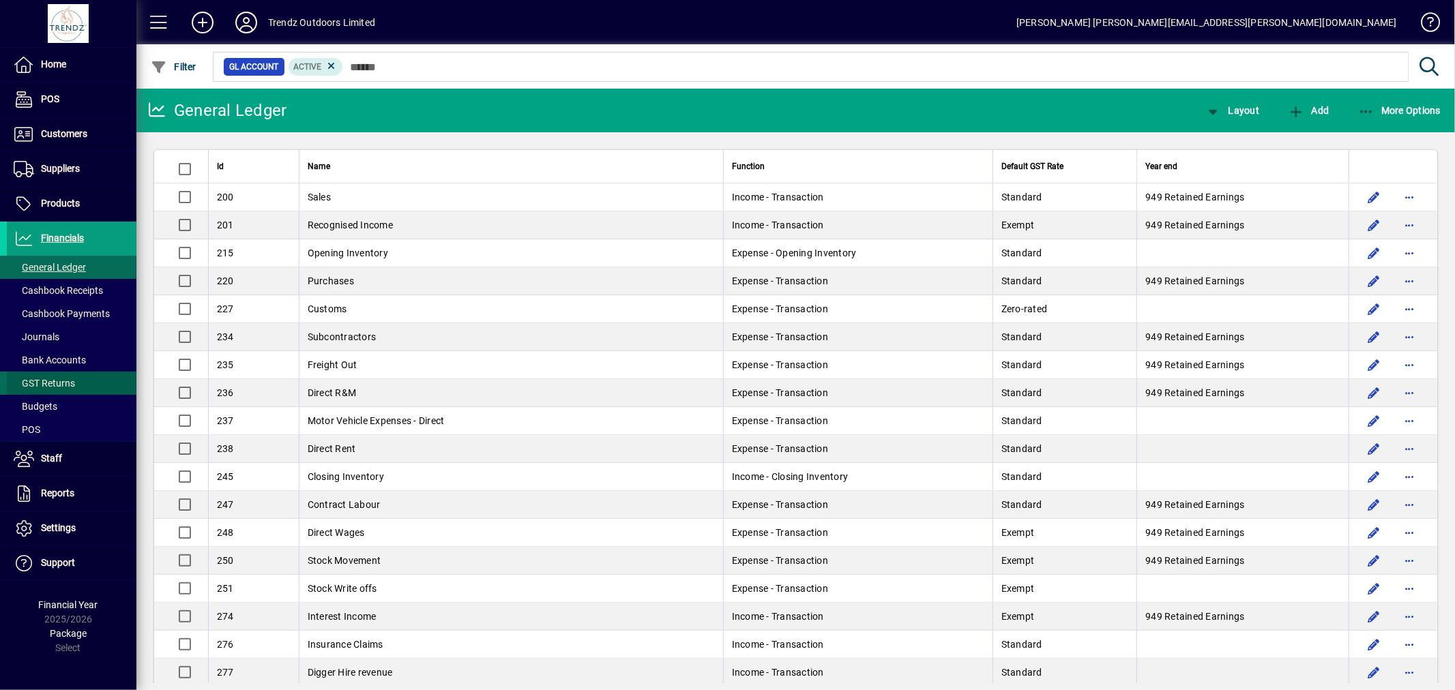
click at [60, 385] on span "GST Returns" at bounding box center [44, 383] width 61 height 11
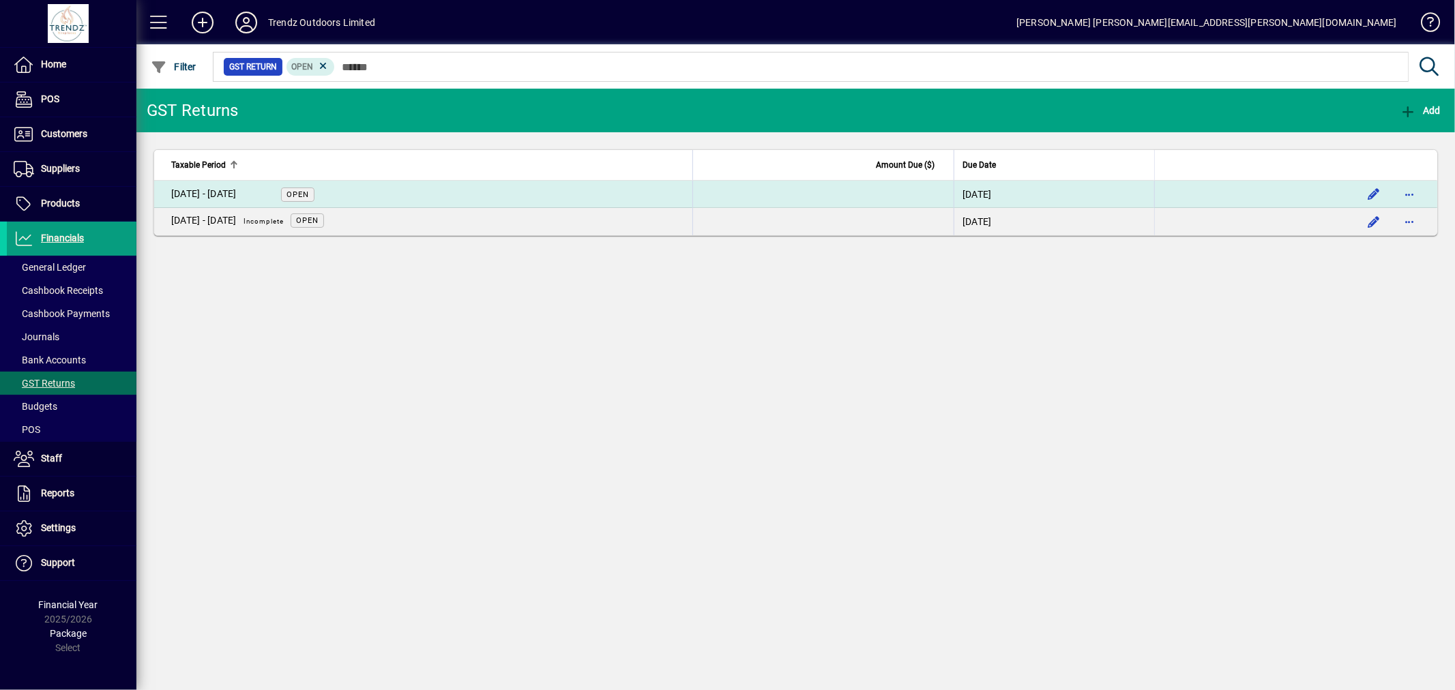
click at [392, 186] on td "[DATE] - [DATE] Open" at bounding box center [423, 194] width 538 height 27
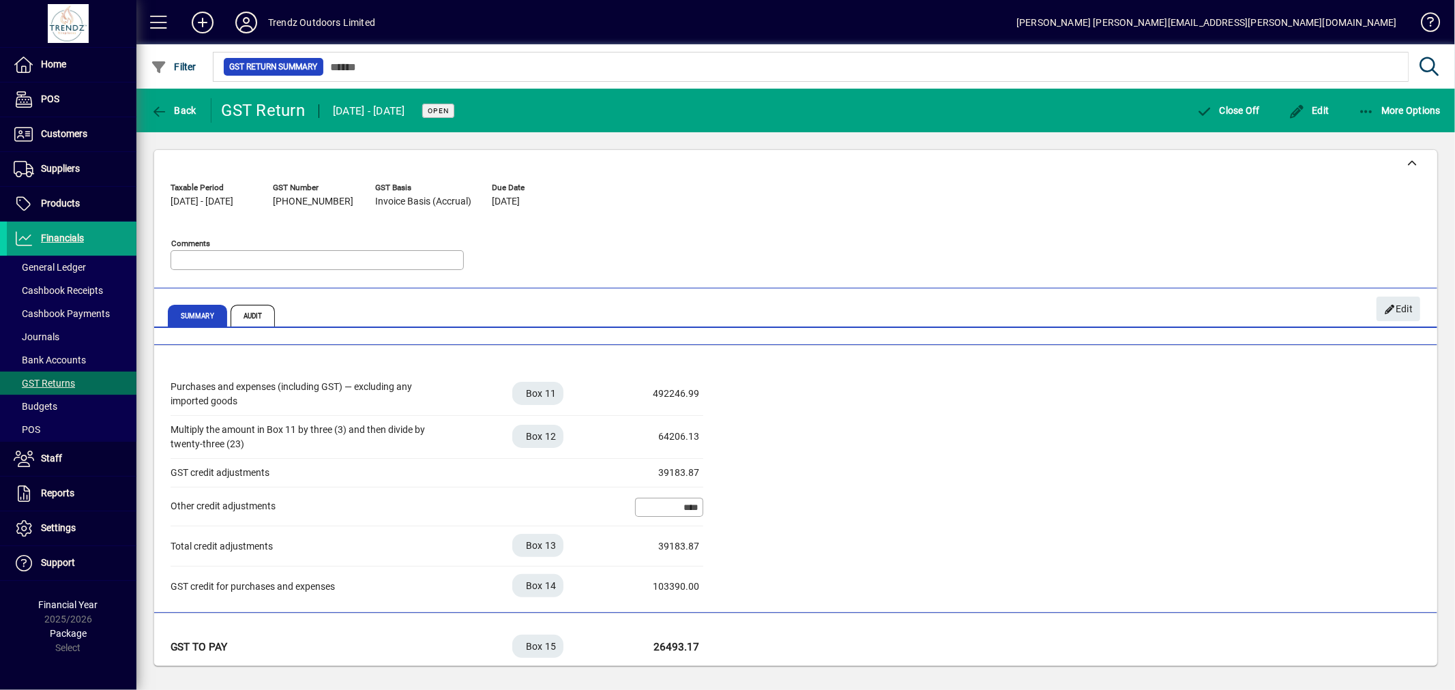
scroll to position [343, 0]
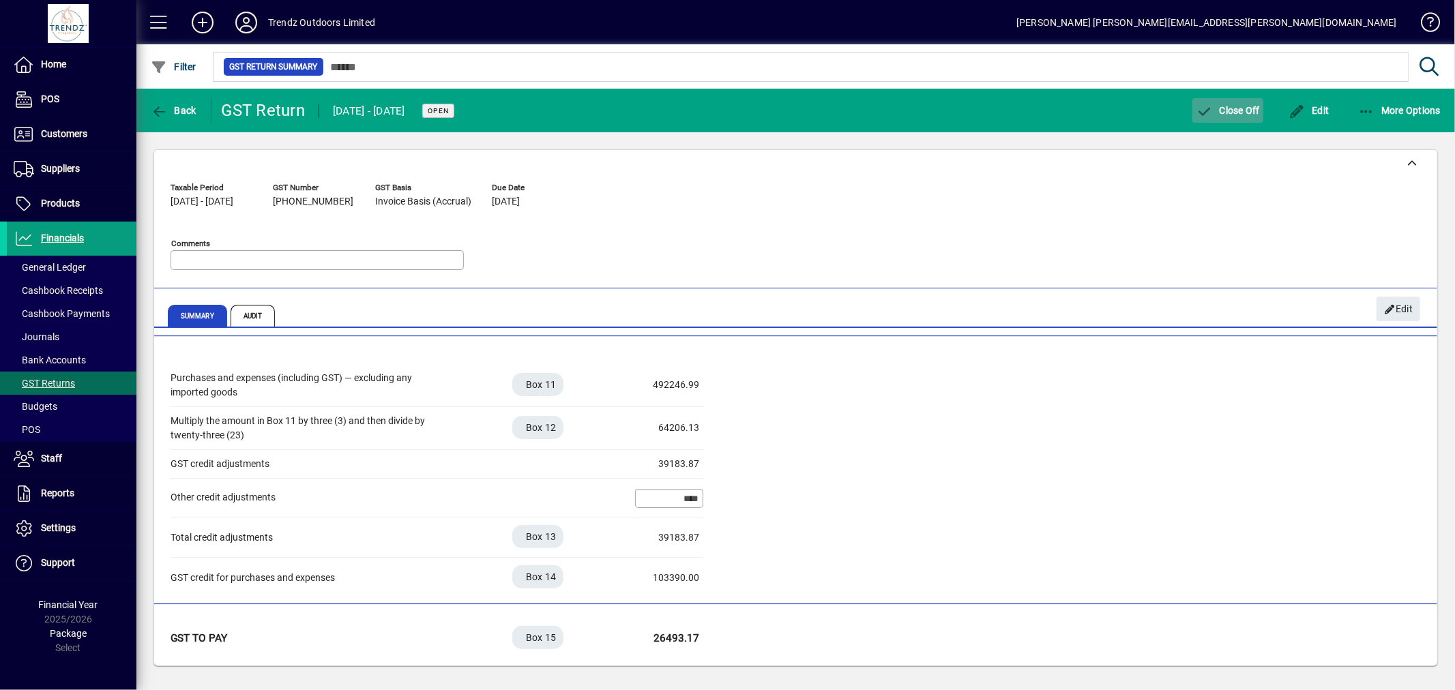
click at [1238, 102] on span "button" at bounding box center [1227, 110] width 71 height 33
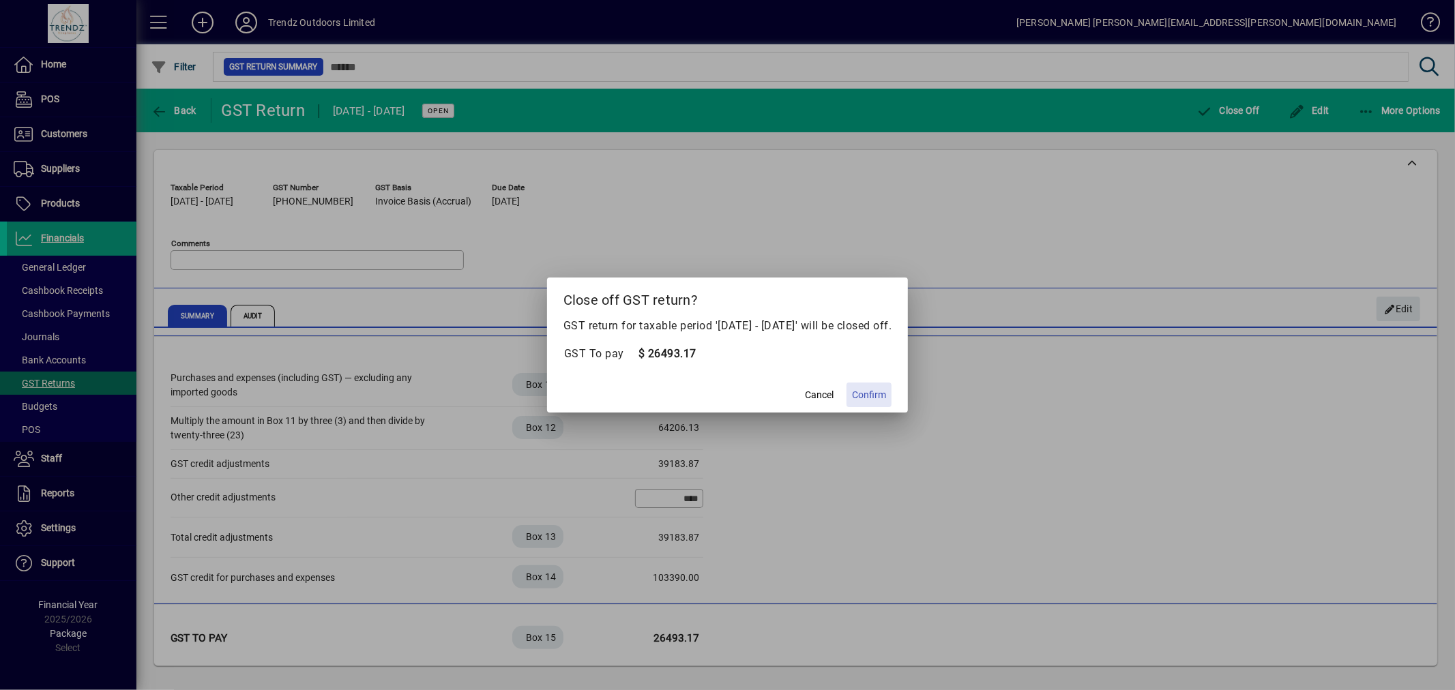
click at [882, 400] on span "Confirm" at bounding box center [869, 395] width 34 height 14
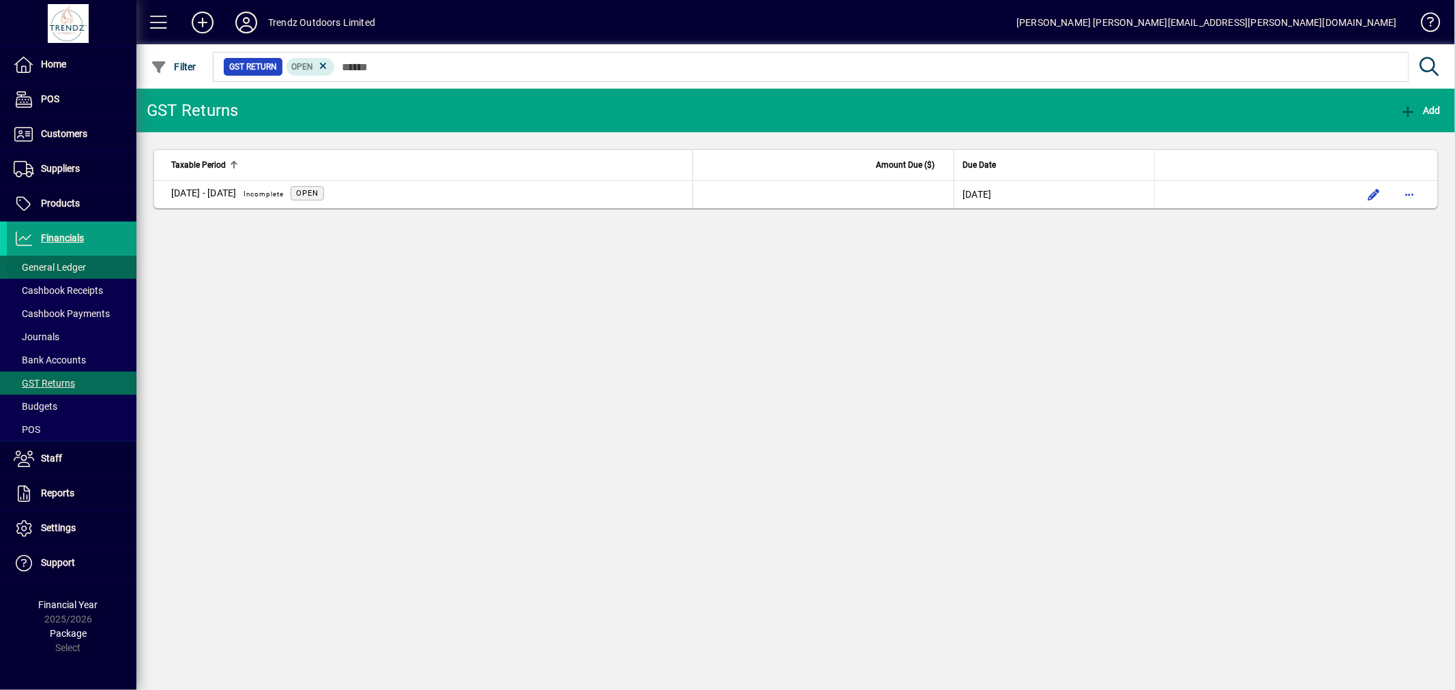
click at [100, 269] on span at bounding box center [72, 267] width 130 height 33
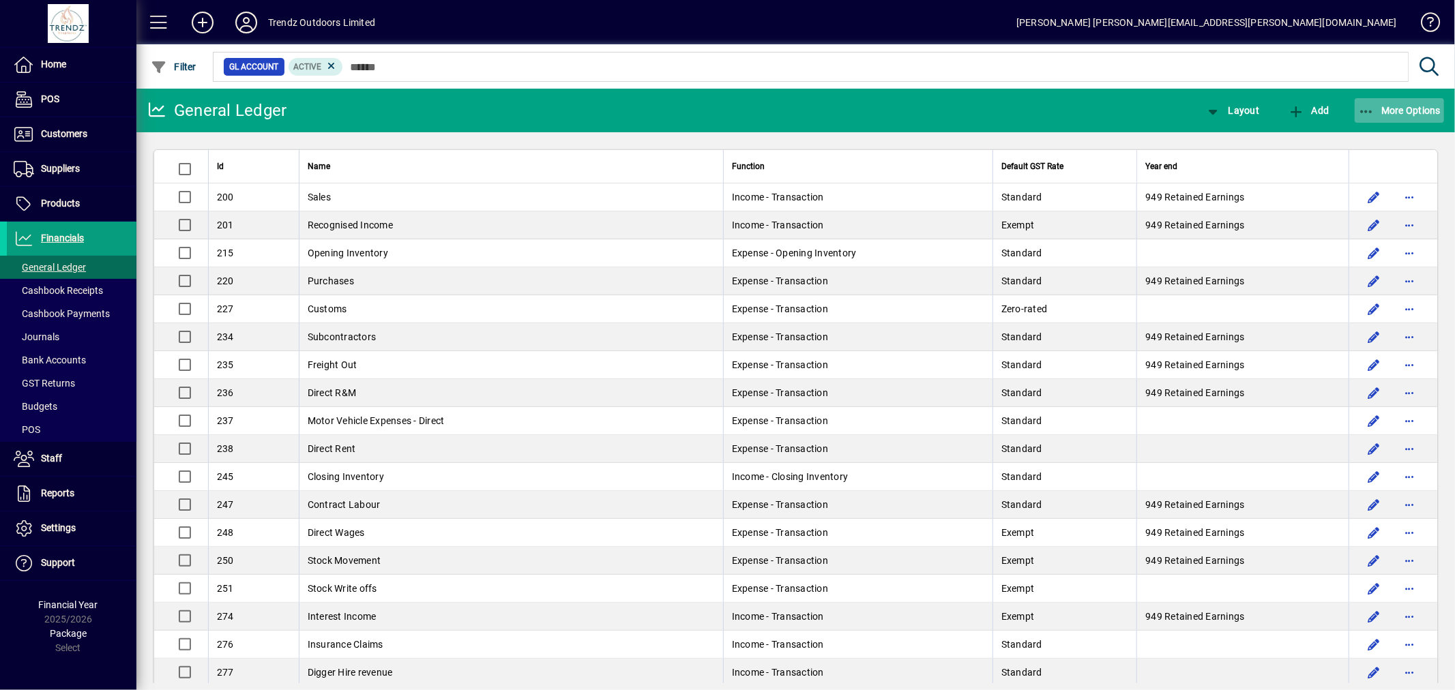
click at [1391, 121] on span "button" at bounding box center [1400, 110] width 90 height 33
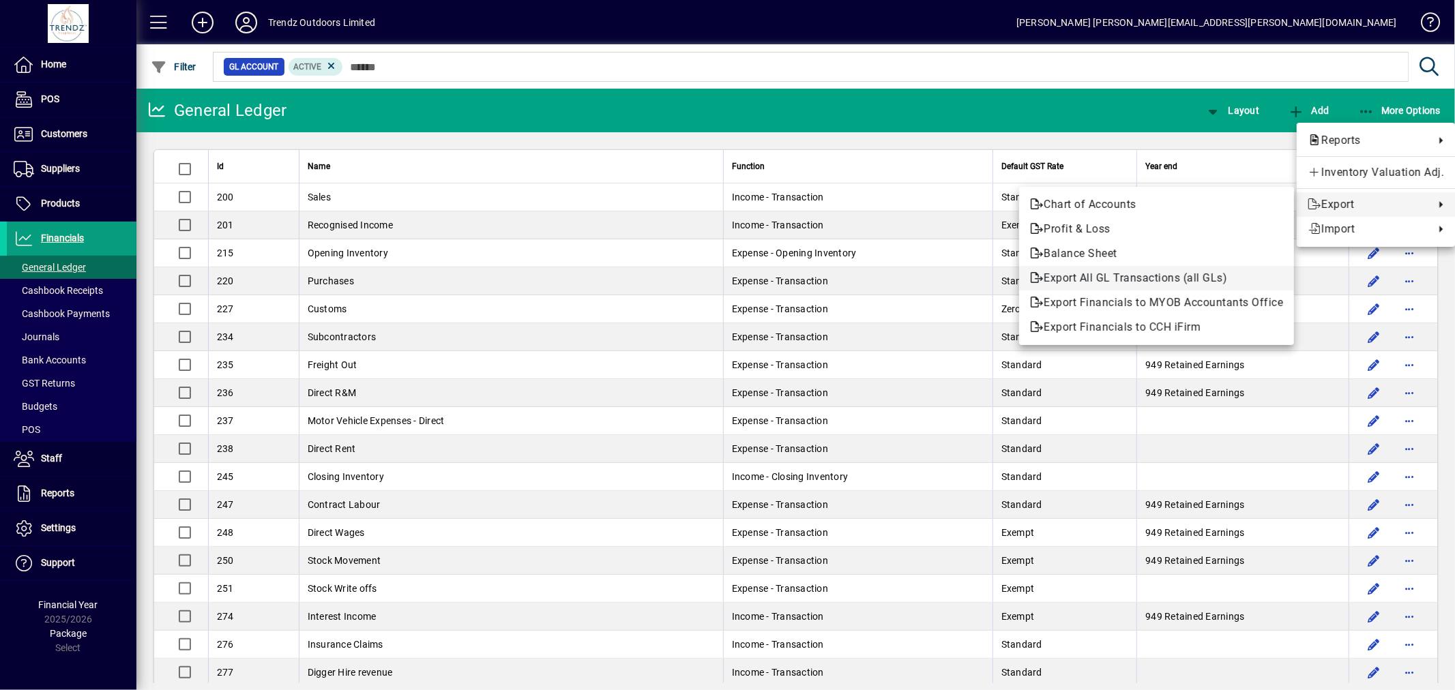
click at [1144, 282] on span "Export All GL Transactions (all GLs)" at bounding box center [1156, 278] width 253 height 16
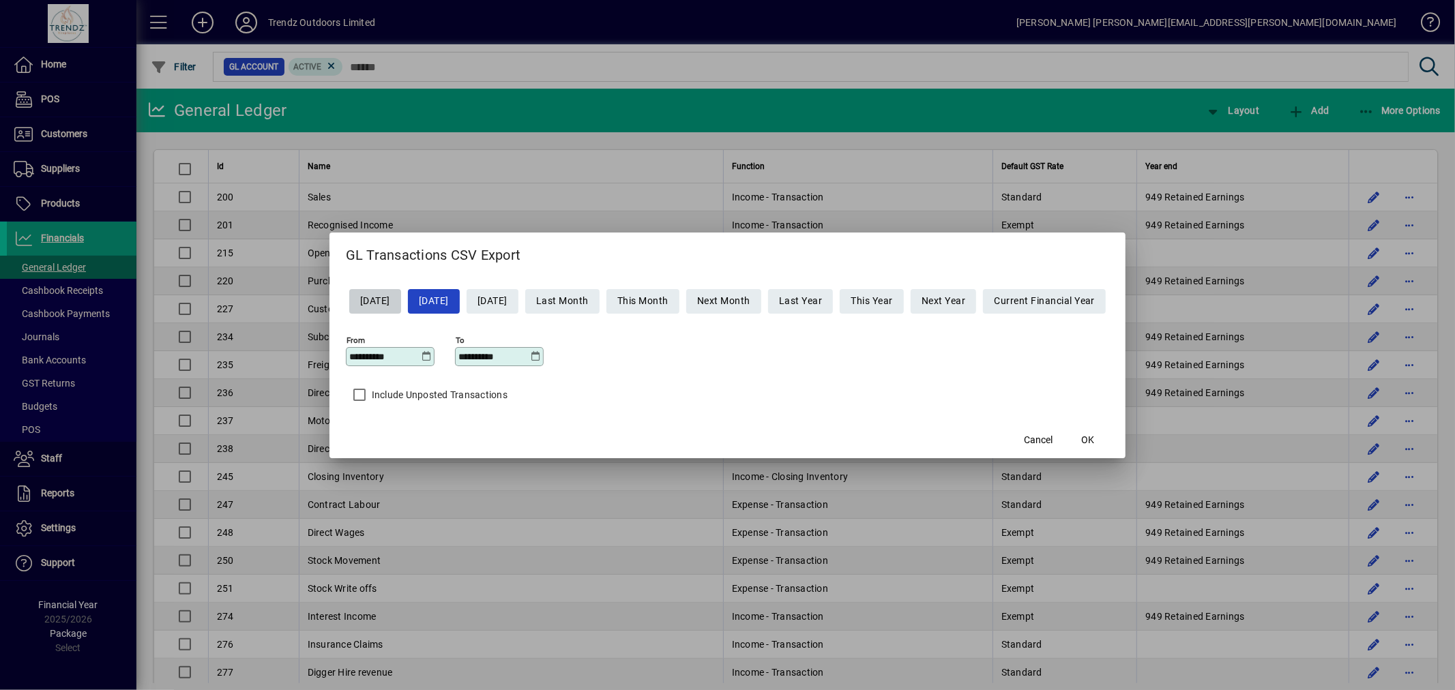
click at [419, 357] on div "**********" at bounding box center [391, 356] width 85 height 11
click at [422, 357] on icon at bounding box center [427, 356] width 10 height 11
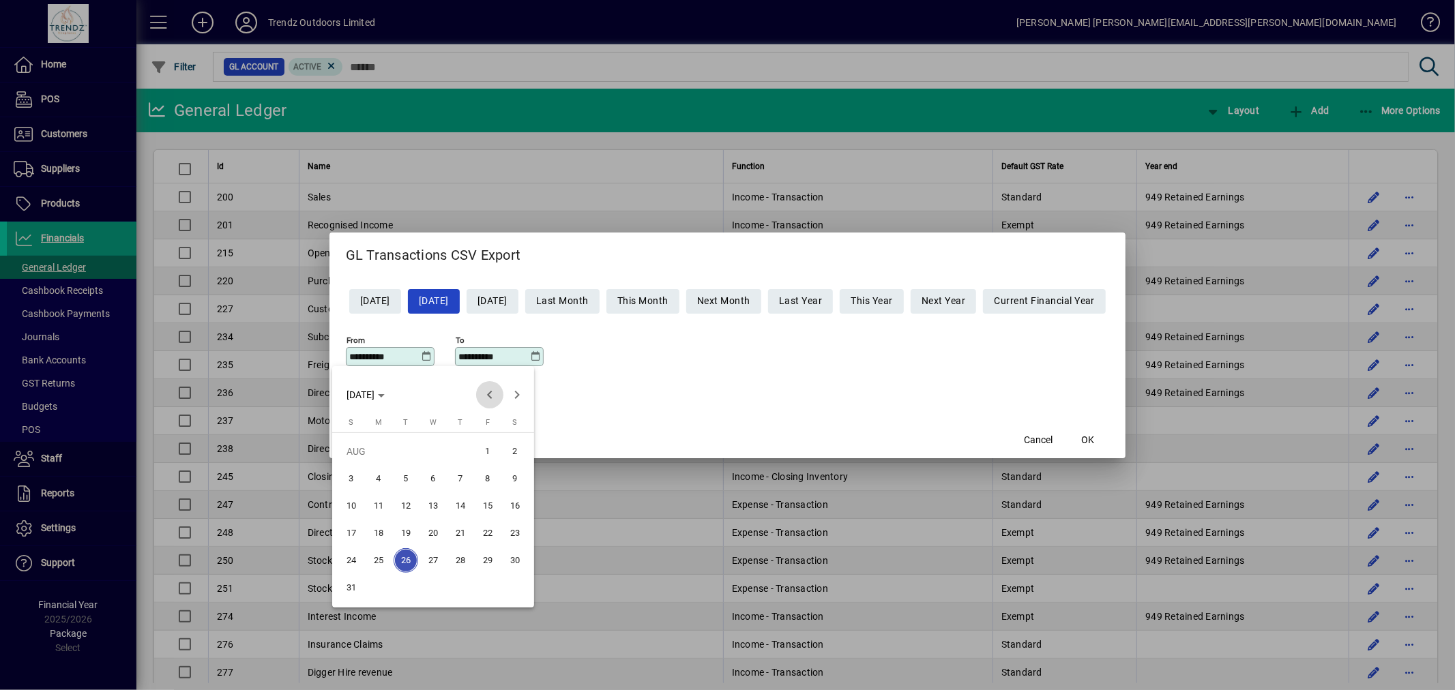
click at [492, 396] on span "Previous month" at bounding box center [489, 394] width 27 height 27
click at [490, 396] on span "Previous month" at bounding box center [489, 394] width 27 height 27
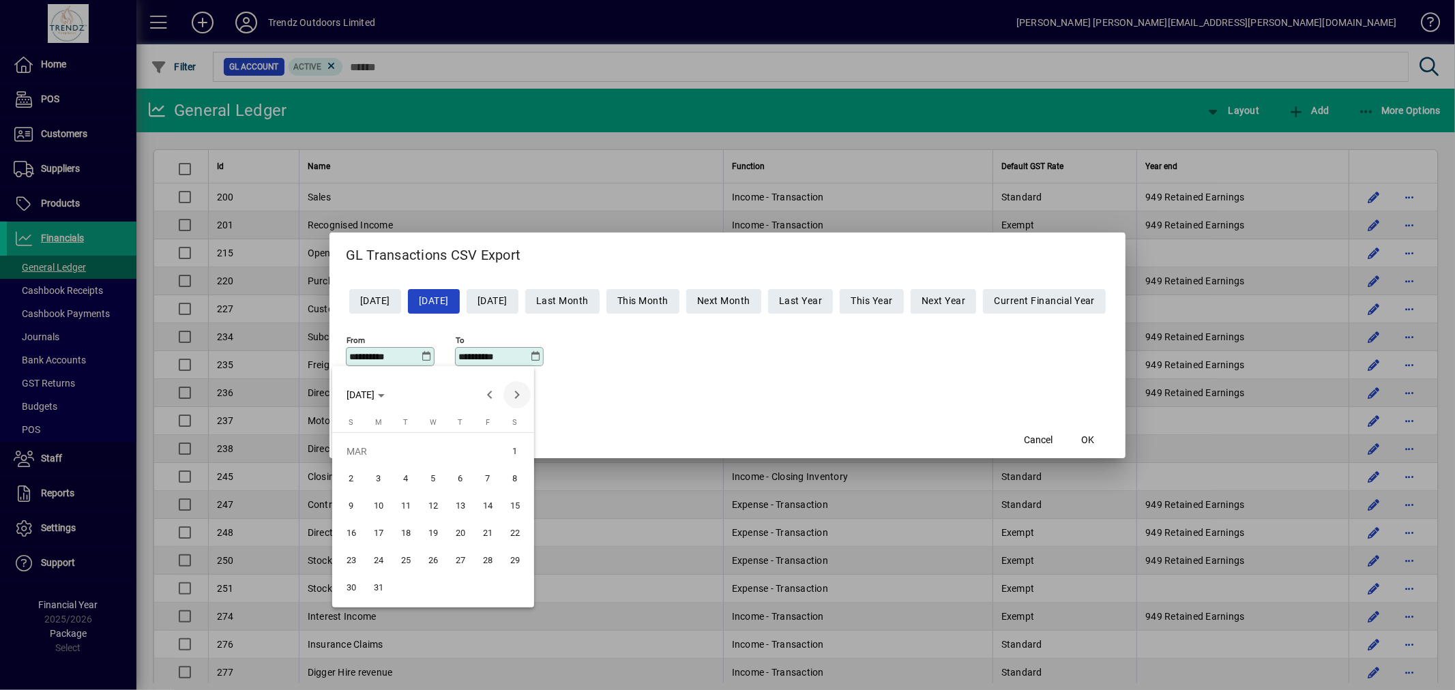
click at [514, 394] on span "Next month" at bounding box center [516, 394] width 27 height 27
click at [403, 479] on span "1" at bounding box center [406, 479] width 25 height 25
type input "**********"
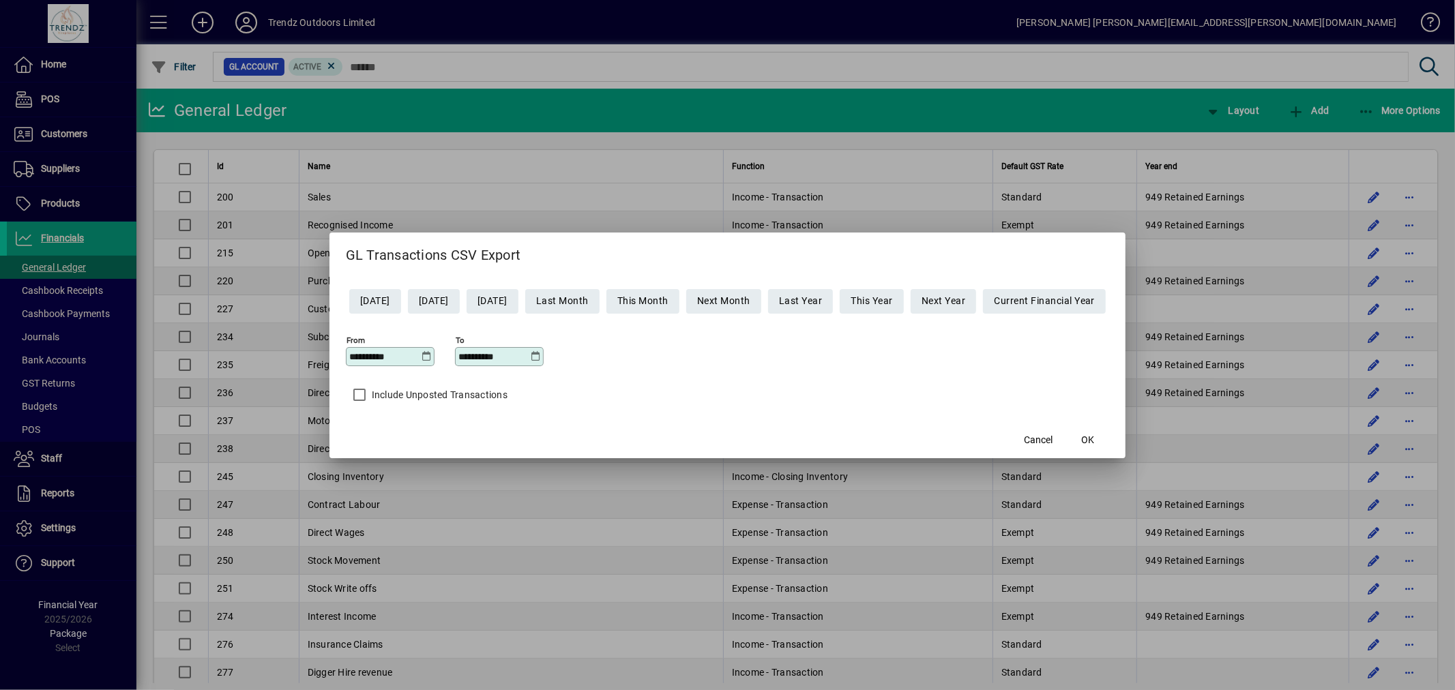
click at [531, 353] on icon at bounding box center [536, 356] width 10 height 11
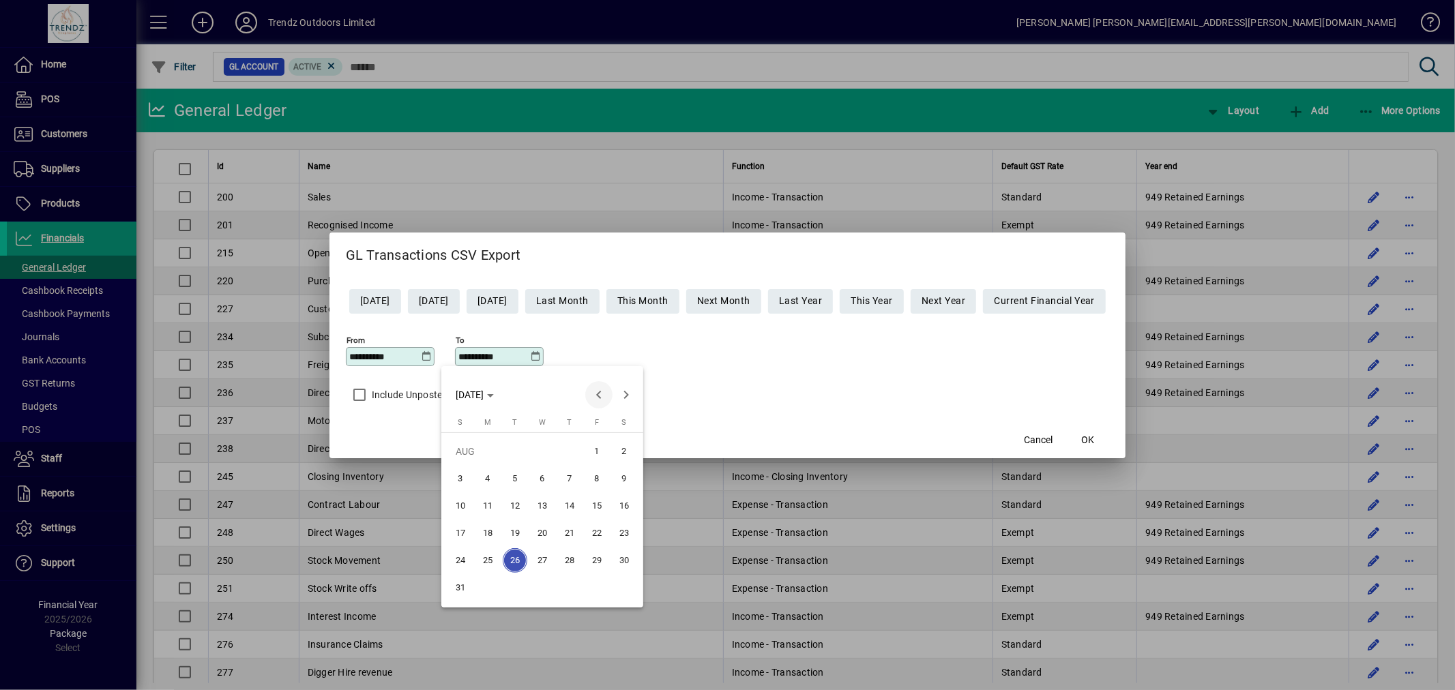
click at [598, 396] on span "Previous month" at bounding box center [598, 394] width 27 height 27
click at [574, 591] on span "31" at bounding box center [569, 588] width 25 height 25
type input "**********"
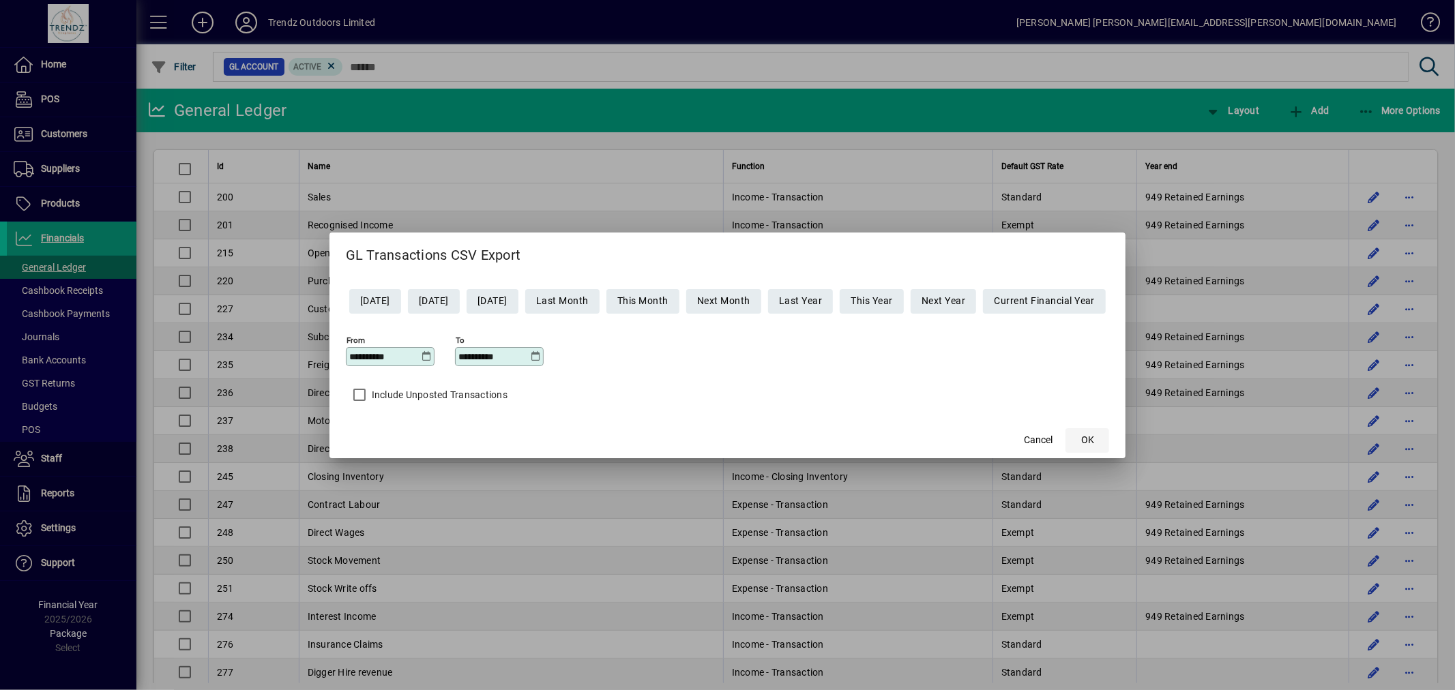
click at [1094, 441] on span "OK" at bounding box center [1087, 440] width 13 height 14
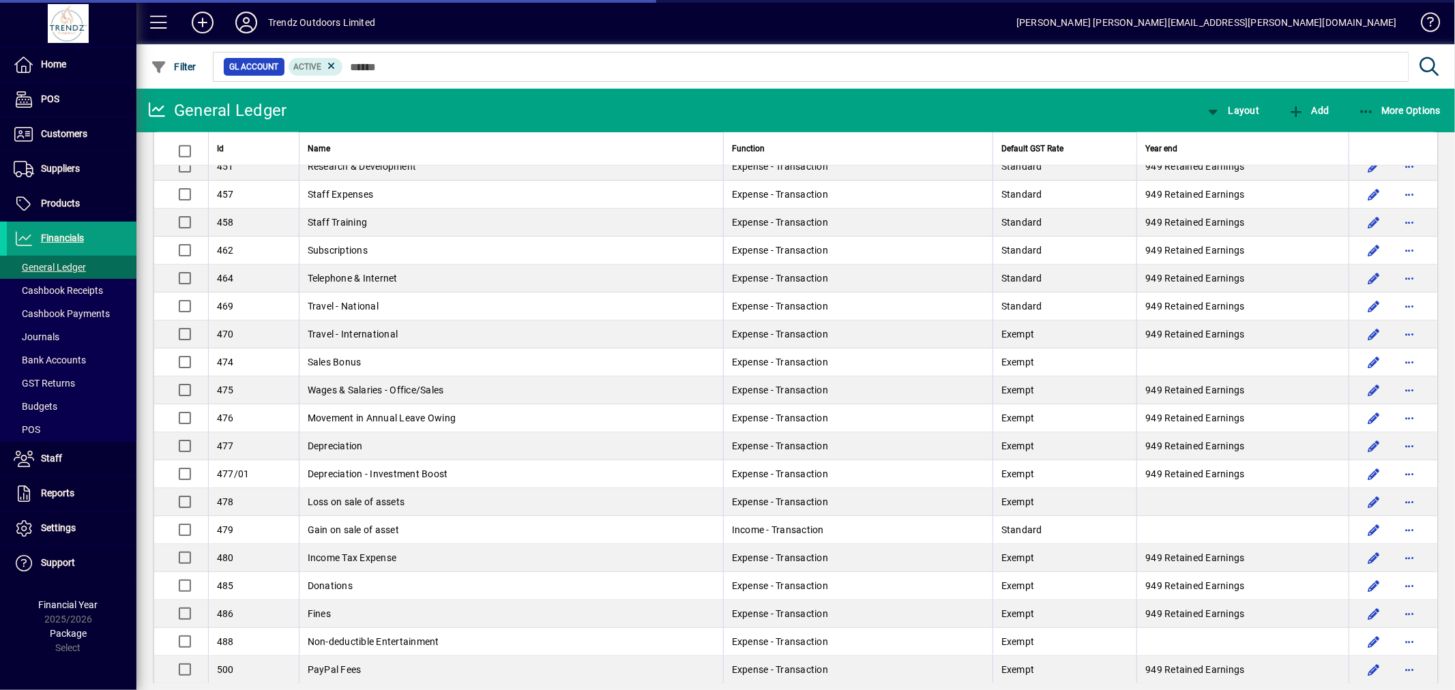
scroll to position [1364, 0]
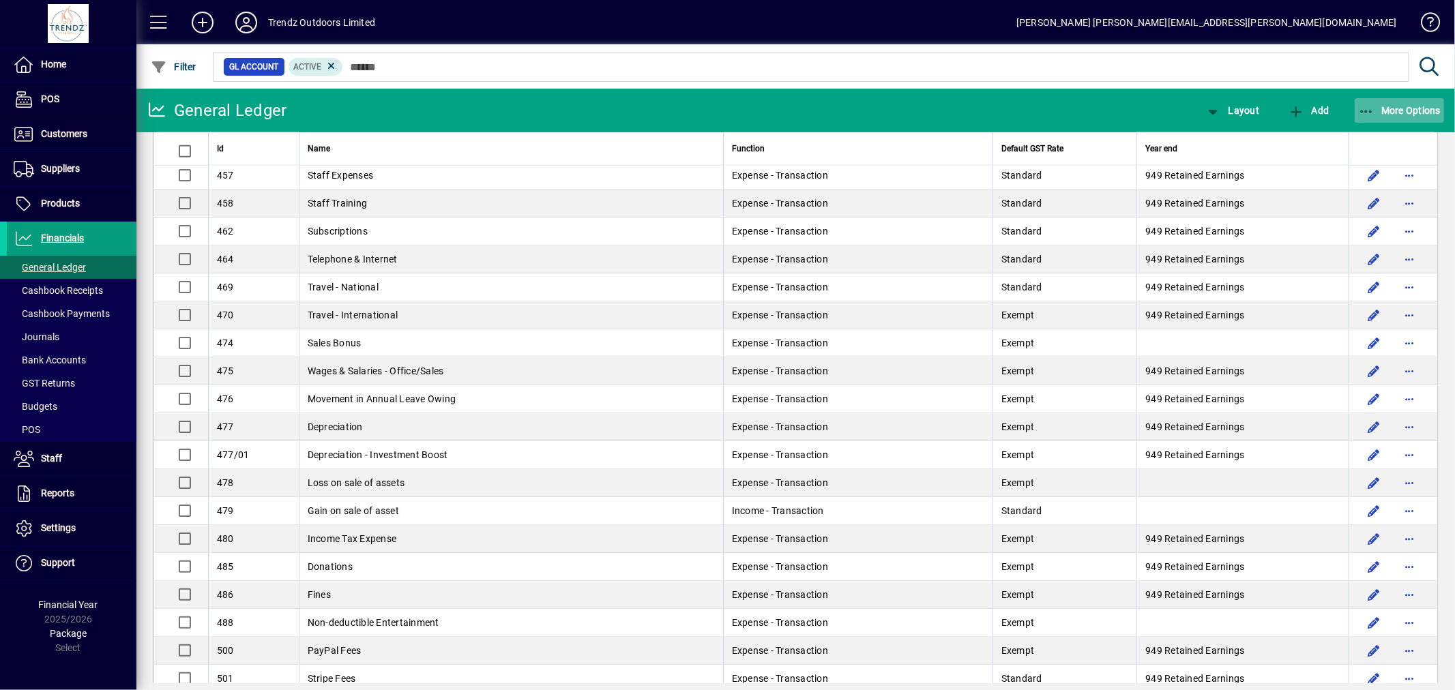
click at [1376, 115] on span "button" at bounding box center [1400, 110] width 90 height 33
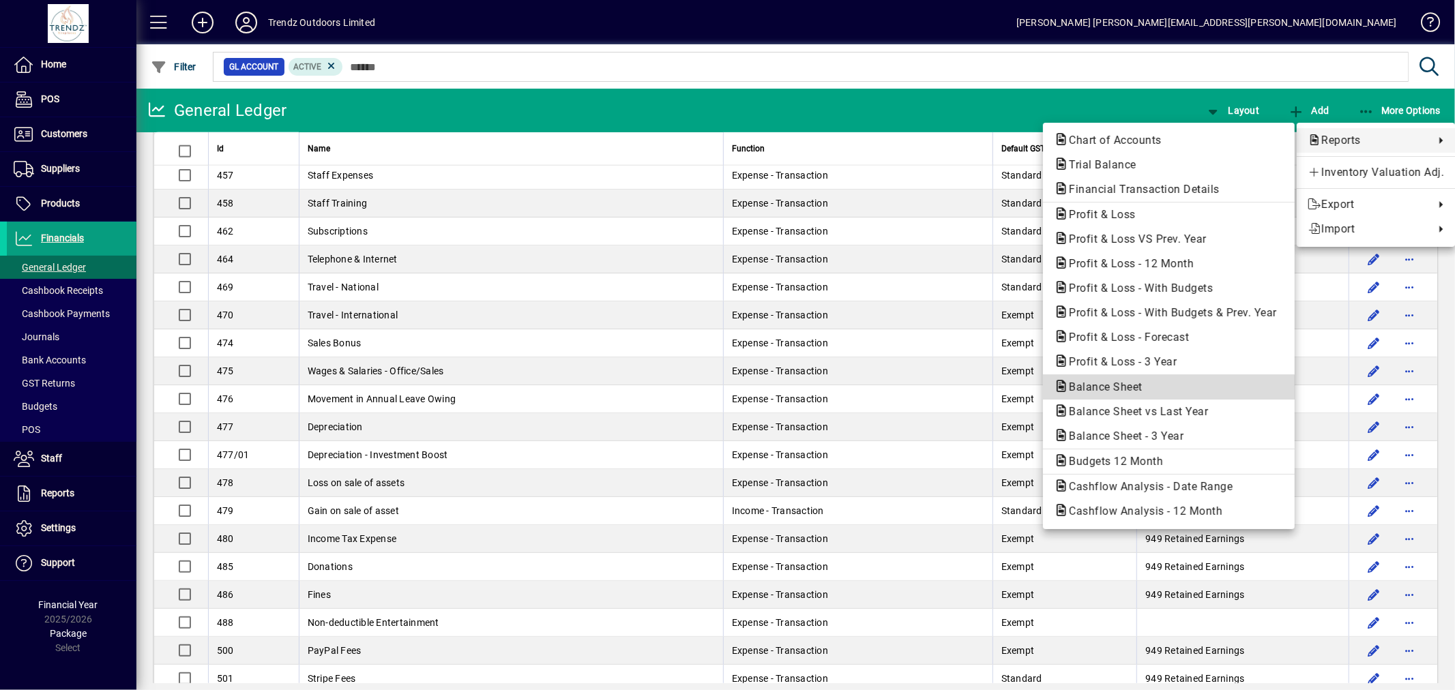
click at [1162, 387] on span "Balance Sheet" at bounding box center [1169, 387] width 230 height 16
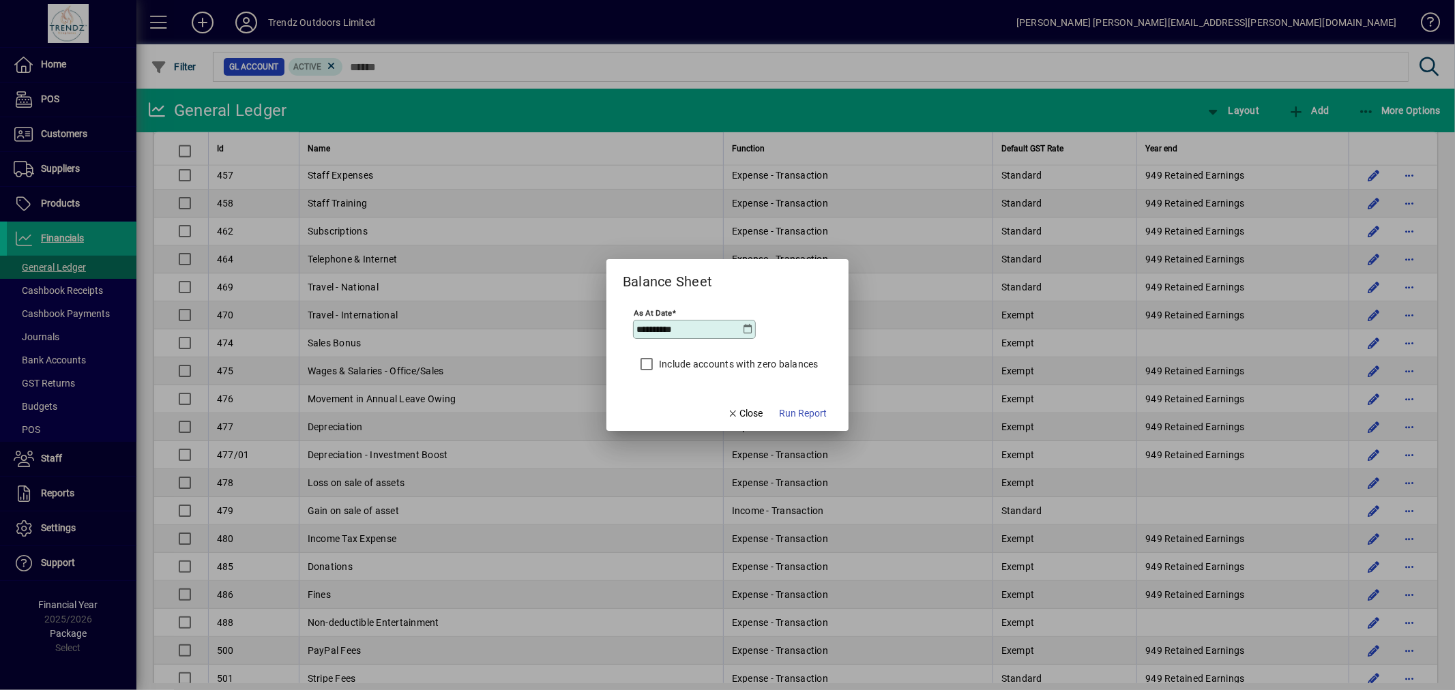
click at [747, 324] on icon at bounding box center [748, 329] width 11 height 11
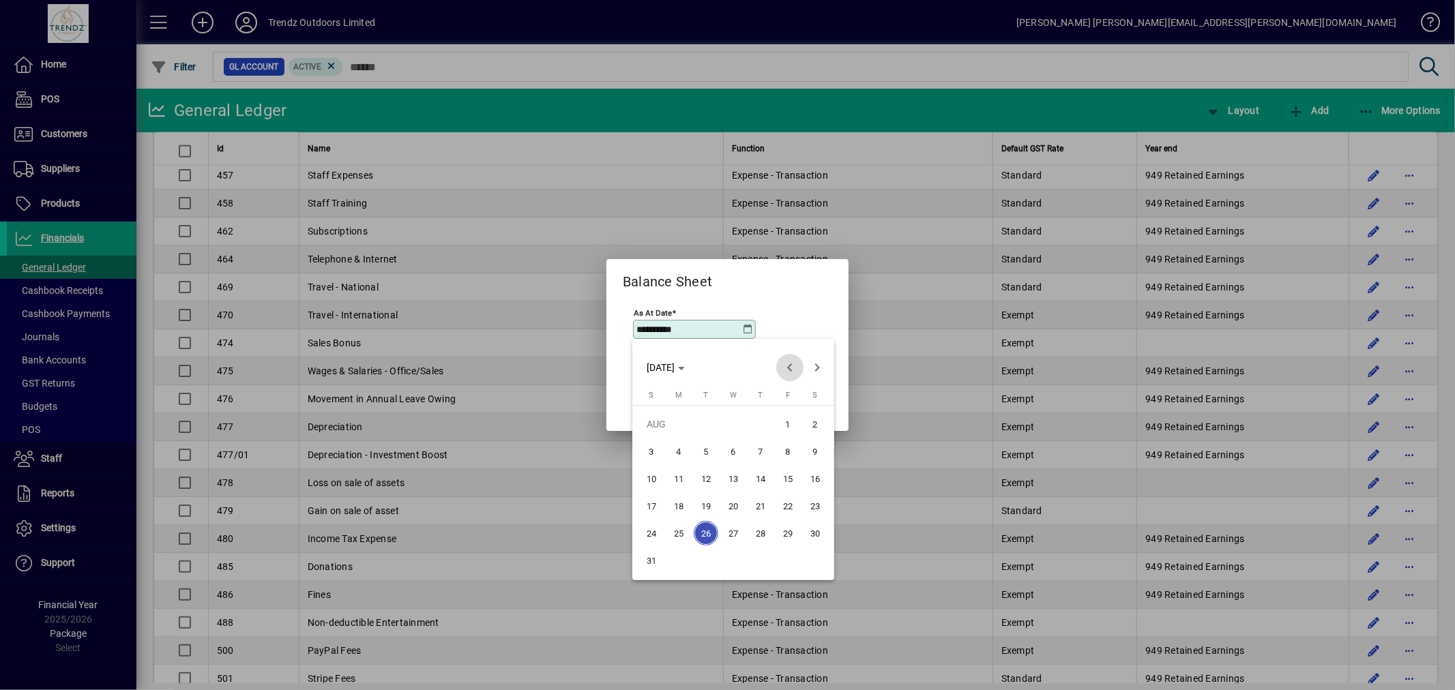
click at [786, 364] on span "Previous month" at bounding box center [789, 367] width 27 height 27
click at [767, 555] on span "31" at bounding box center [760, 560] width 25 height 25
type input "**********"
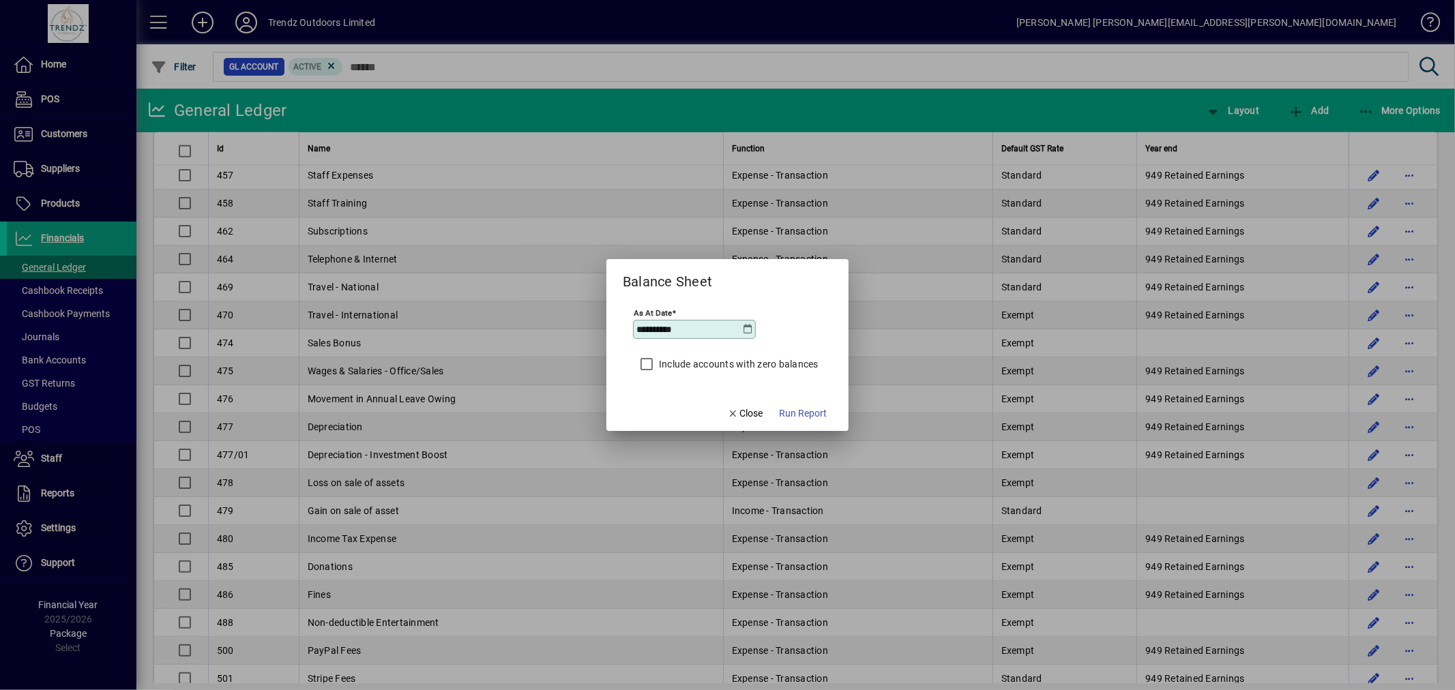
drag, startPoint x: 813, startPoint y: 416, endPoint x: 816, endPoint y: 408, distance: 8.9
click at [814, 416] on span "Run Report" at bounding box center [803, 414] width 48 height 14
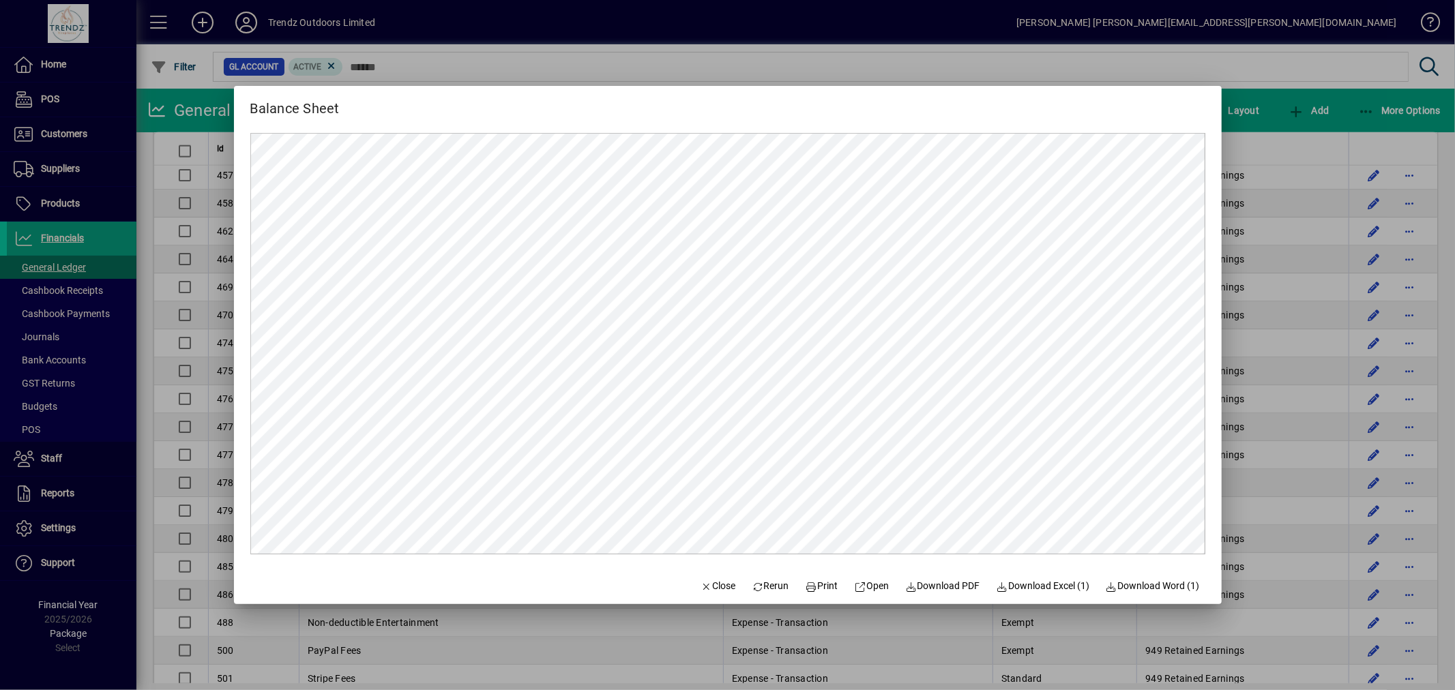
scroll to position [0, 0]
click at [1033, 583] on span "Download Excel (1)" at bounding box center [1042, 586] width 93 height 14
